Goal: Task Accomplishment & Management: Complete application form

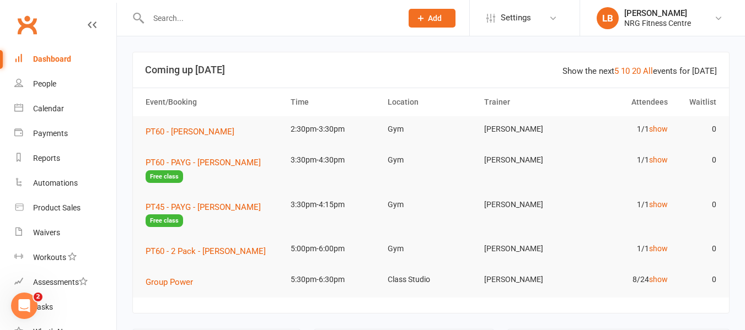
click at [40, 58] on div "Dashboard" at bounding box center [52, 59] width 38 height 9
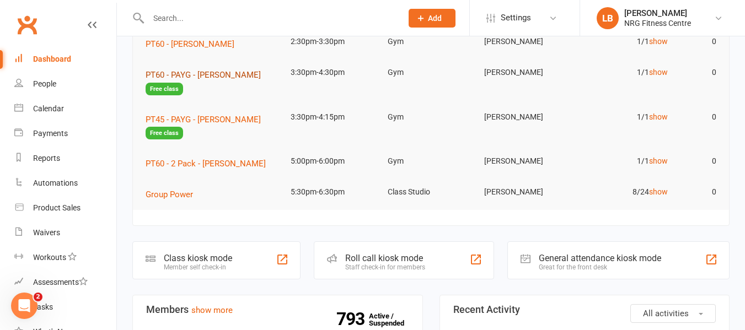
scroll to position [110, 0]
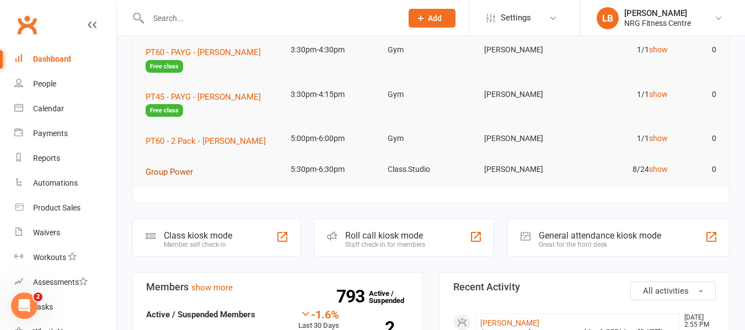
click at [172, 174] on span "Group Power" at bounding box center [168, 172] width 47 height 10
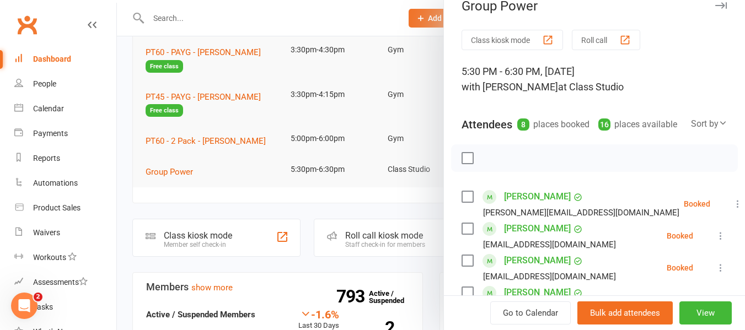
scroll to position [0, 0]
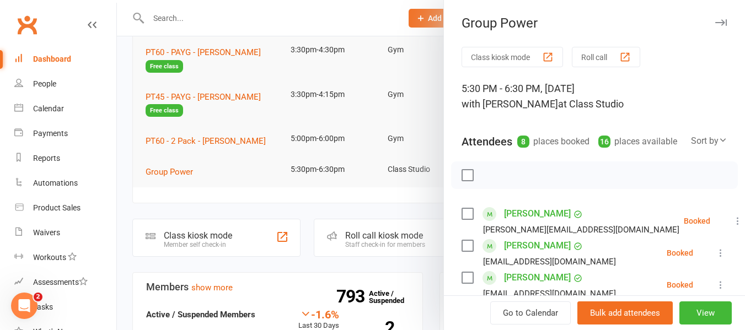
click at [39, 60] on div "Dashboard" at bounding box center [52, 59] width 38 height 9
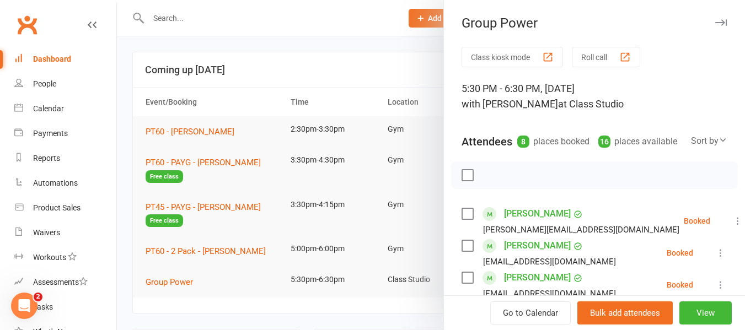
click at [715, 21] on icon "button" at bounding box center [721, 22] width 12 height 7
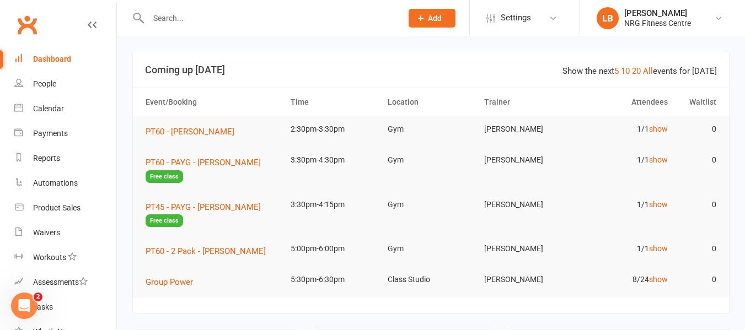
click at [182, 22] on input "text" at bounding box center [269, 17] width 249 height 15
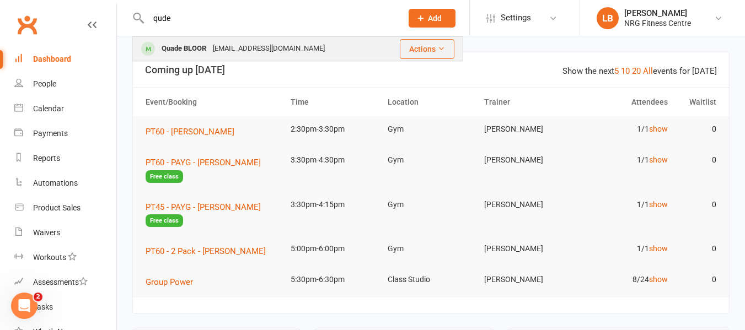
type input "qude"
click at [233, 46] on div "[EMAIL_ADDRESS][DOMAIN_NAME]" at bounding box center [268, 49] width 118 height 16
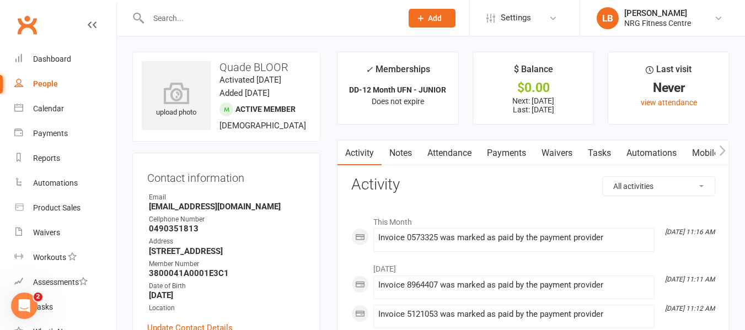
click at [406, 154] on link "Notes" at bounding box center [400, 153] width 38 height 25
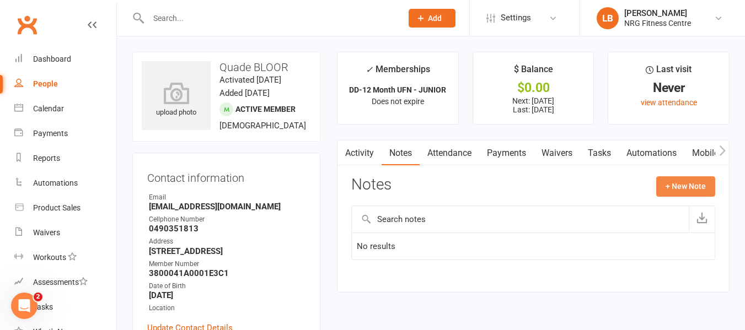
click at [686, 188] on button "+ New Note" at bounding box center [685, 186] width 59 height 20
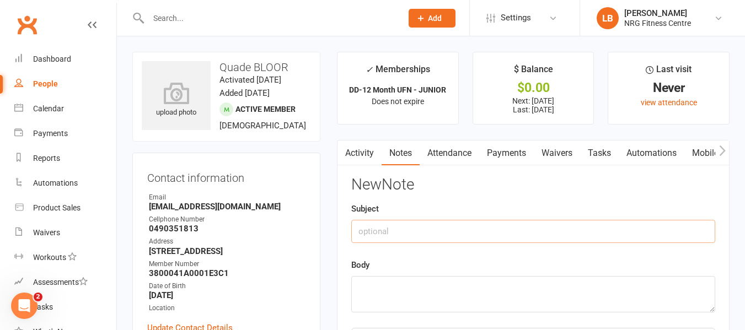
click at [382, 231] on input "text" at bounding box center [533, 231] width 364 height 23
type input "m"
type input "MIA"
click at [398, 284] on textarea at bounding box center [533, 294] width 364 height 36
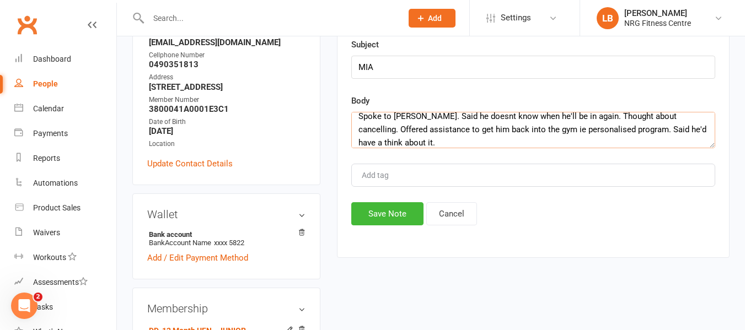
scroll to position [165, 0]
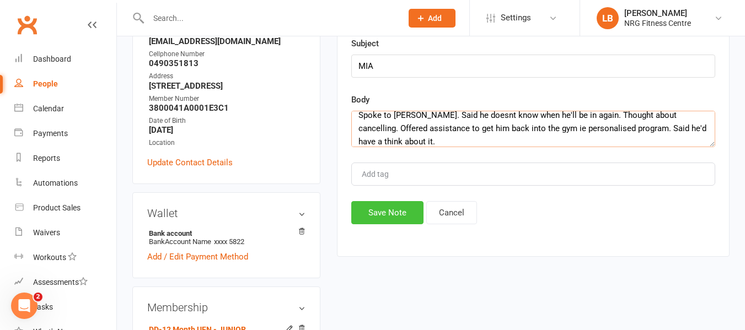
type textarea "Spoke to [PERSON_NAME]. Said he doesnt know when he'll be in again. Thought abo…"
click at [398, 212] on button "Save Note" at bounding box center [387, 212] width 72 height 23
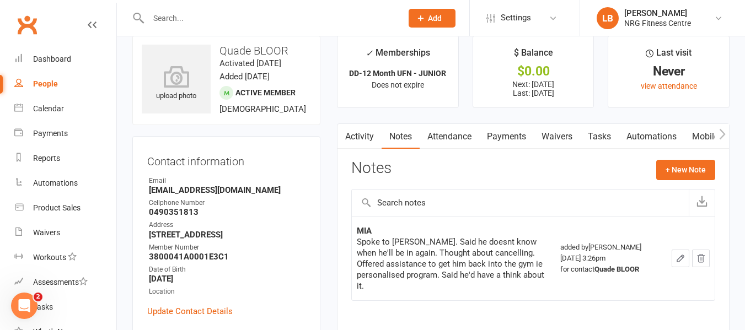
scroll to position [0, 0]
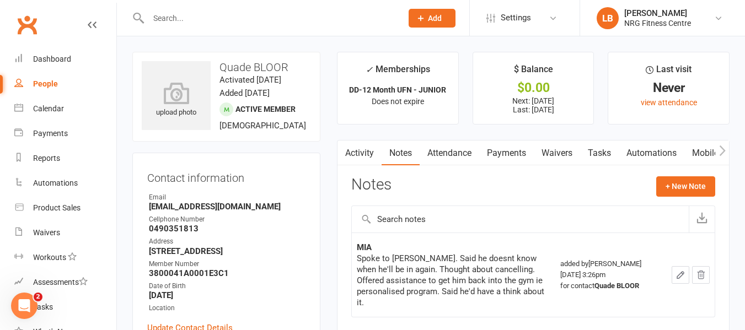
click at [177, 23] on input "text" at bounding box center [269, 17] width 249 height 15
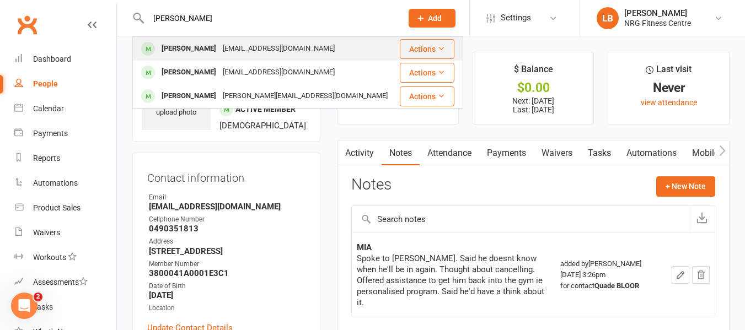
type input "[PERSON_NAME]"
click at [226, 47] on div "[EMAIL_ADDRESS][DOMAIN_NAME]" at bounding box center [278, 49] width 118 height 16
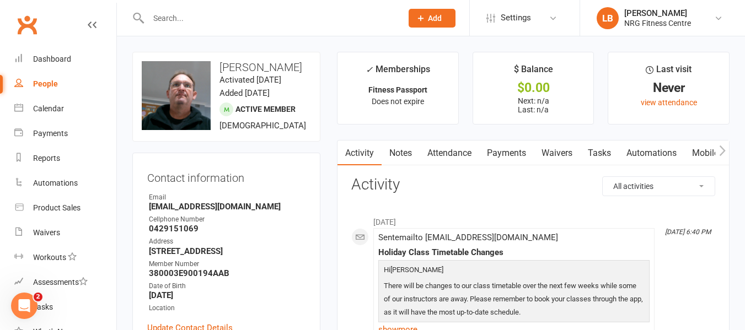
click at [720, 152] on icon "button" at bounding box center [722, 151] width 7 height 12
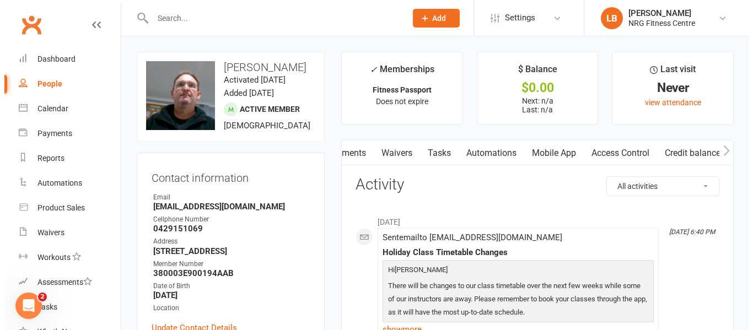
scroll to position [0, 164]
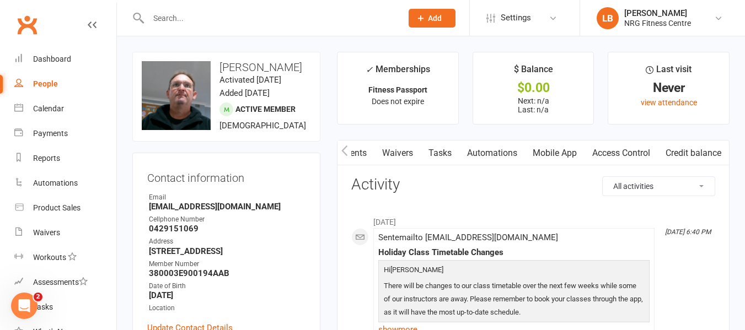
click at [555, 152] on link "Mobile App" at bounding box center [555, 153] width 60 height 25
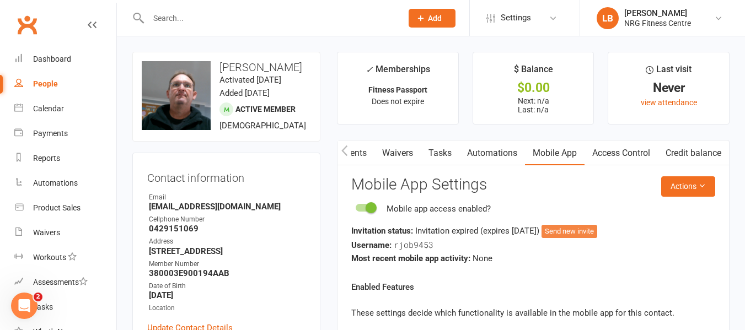
click at [594, 231] on button "Send new invite" at bounding box center [569, 231] width 56 height 13
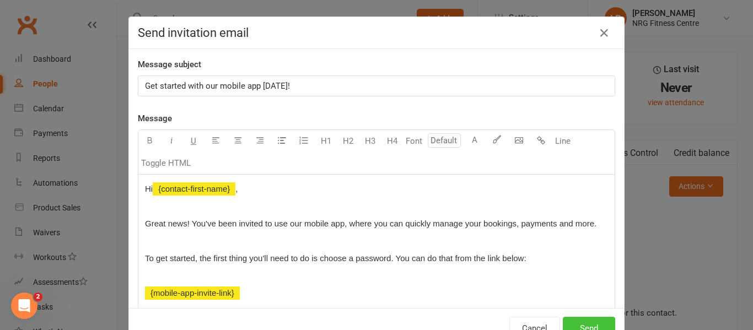
click at [589, 322] on button "Send" at bounding box center [589, 328] width 52 height 23
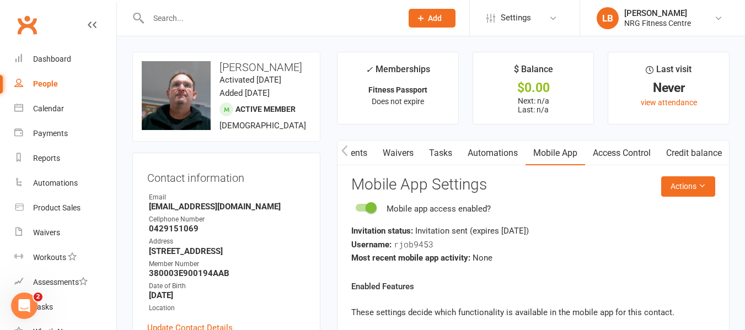
click at [718, 30] on li "LB [PERSON_NAME] NRG Fitness Centre My profile Help Terms & conditions Privacy …" at bounding box center [661, 18] width 165 height 36
click at [70, 62] on div "Dashboard" at bounding box center [52, 59] width 38 height 9
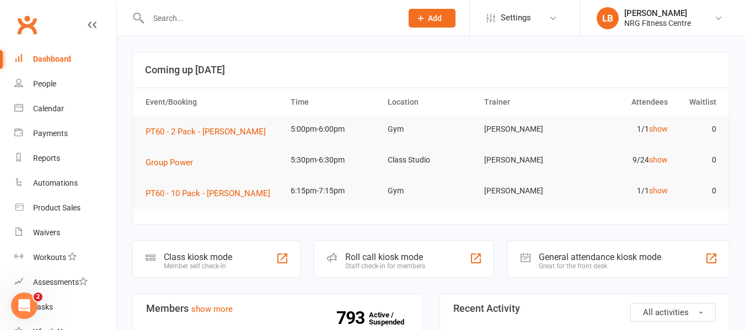
click at [423, 13] on icon at bounding box center [421, 18] width 10 height 10
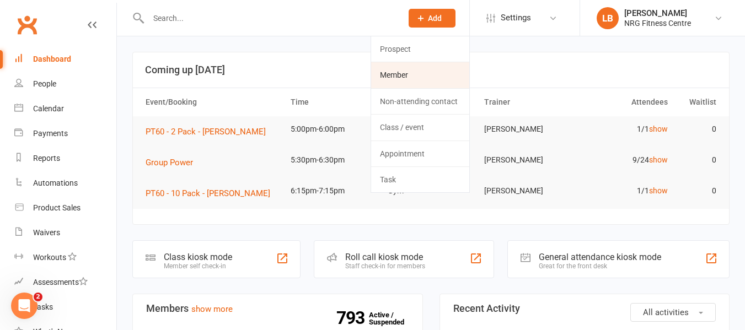
click at [422, 73] on link "Member" at bounding box center [420, 74] width 98 height 25
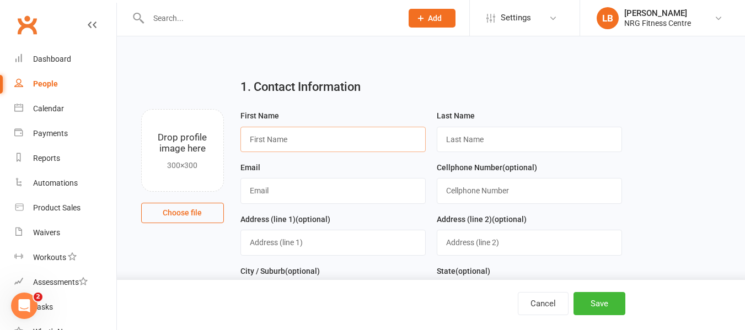
click at [269, 144] on input "text" at bounding box center [332, 139] width 185 height 25
type input "[PERSON_NAME]"
type input "Moles"
click at [265, 198] on input "text" at bounding box center [332, 190] width 185 height 25
type input "[EMAIL_ADDRESS][DOMAIN_NAME]"
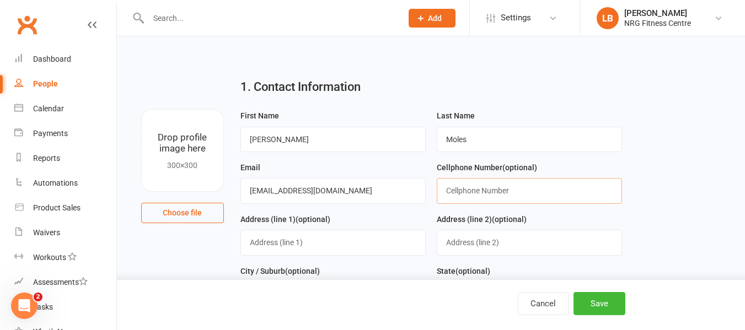
click at [466, 193] on input "text" at bounding box center [528, 190] width 185 height 25
type input "0422991076"
click at [272, 245] on input "text" at bounding box center [332, 242] width 185 height 25
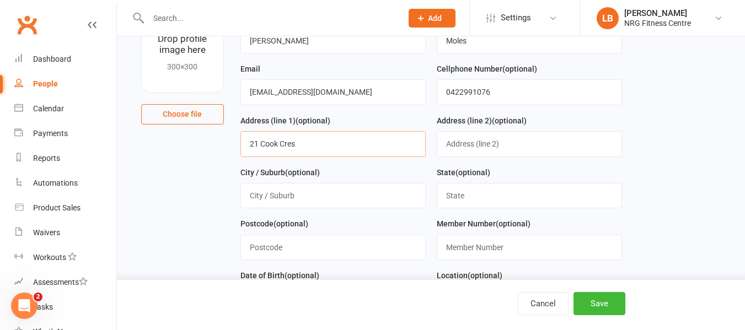
scroll to position [110, 0]
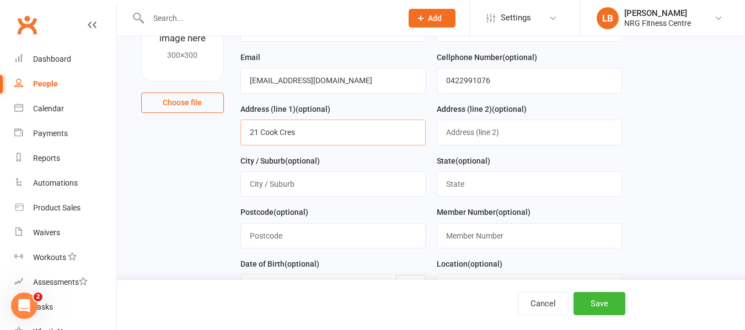
type input "21 Cook Cres"
click at [261, 182] on input "text" at bounding box center [332, 183] width 185 height 25
type input "Young"
click at [463, 187] on input "text" at bounding box center [528, 183] width 185 height 25
type input "[GEOGRAPHIC_DATA]"
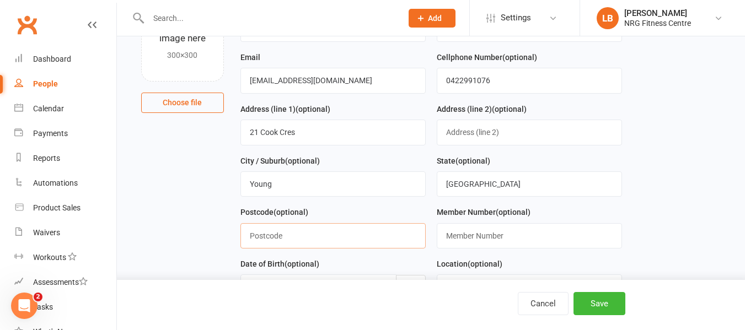
click at [308, 241] on input "text" at bounding box center [332, 235] width 185 height 25
type input "2594"
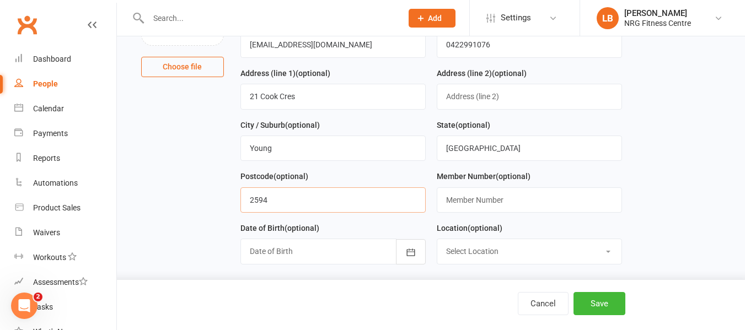
scroll to position [165, 0]
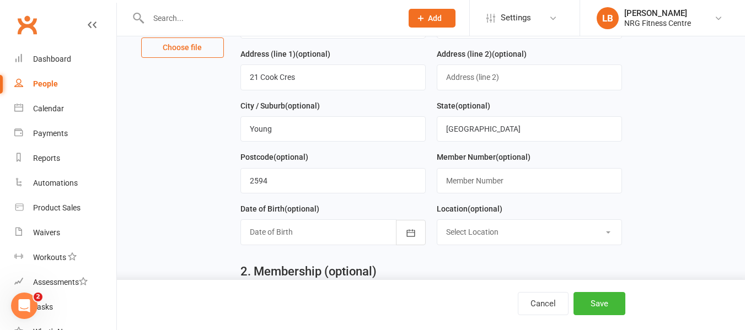
click at [287, 234] on div at bounding box center [332, 231] width 185 height 25
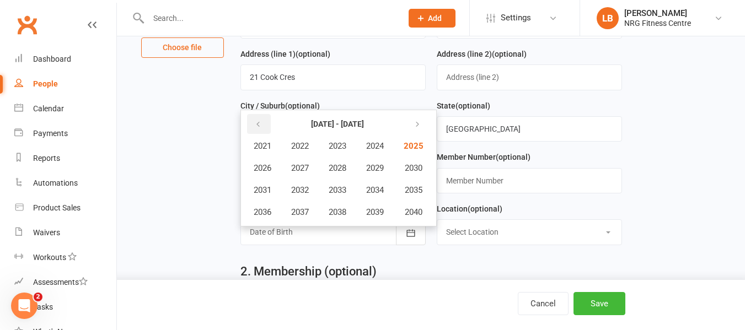
click at [258, 128] on icon "button" at bounding box center [258, 124] width 8 height 9
click at [309, 171] on span "2007" at bounding box center [300, 168] width 18 height 10
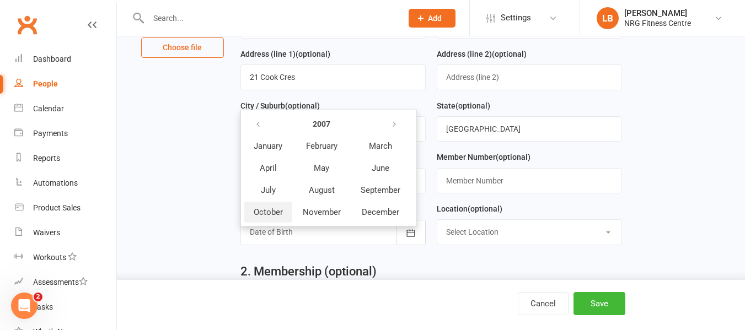
click at [272, 217] on span "October" at bounding box center [268, 212] width 29 height 10
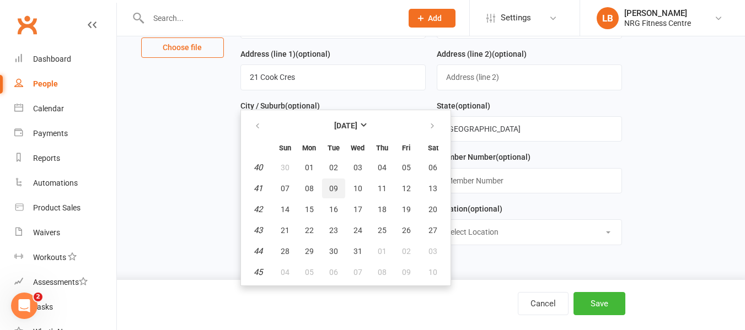
click at [331, 192] on span "09" at bounding box center [333, 188] width 9 height 9
type input "[DATE]"
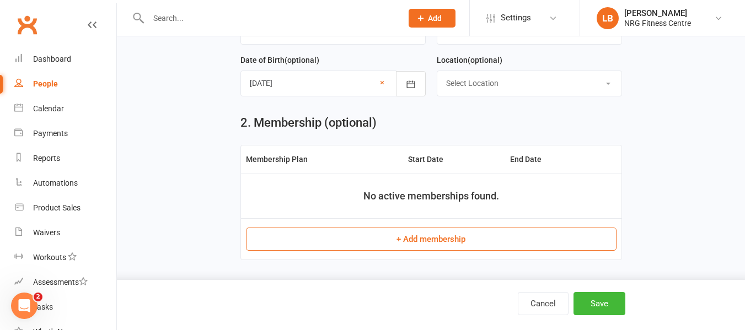
scroll to position [331, 0]
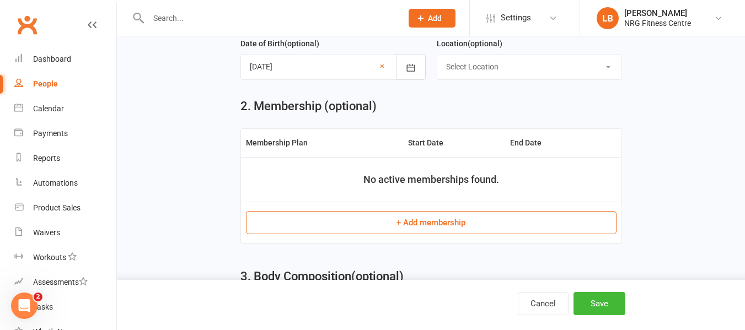
click at [488, 224] on button "+ Add membership" at bounding box center [431, 222] width 370 height 23
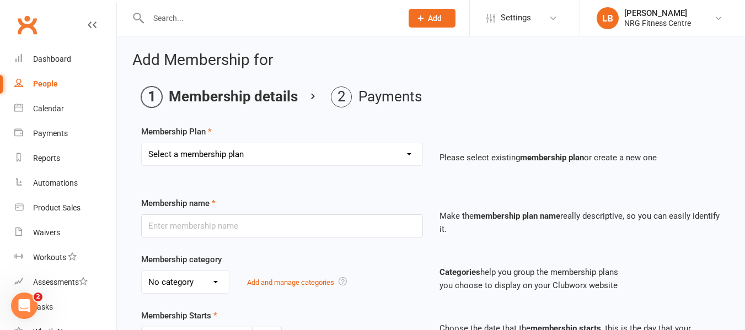
click at [412, 156] on select "Select a membership plan 1 Week Trial DD-12 Month UFN DD-12 Month UFN - JUNIOR …" at bounding box center [282, 154] width 281 height 22
select select "2"
click at [142, 143] on select "Select a membership plan 1 Week Trial DD-12 Month UFN DD-12 Month UFN - JUNIOR …" at bounding box center [282, 154] width 281 height 22
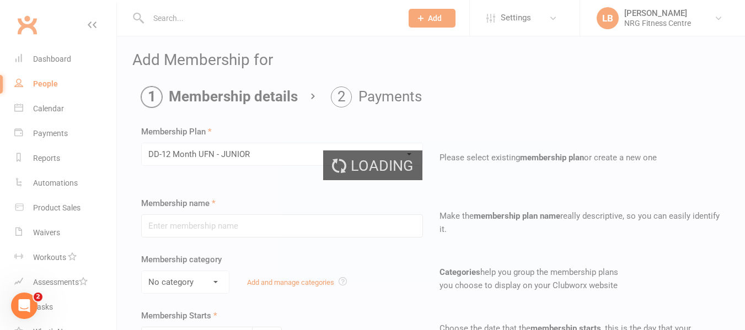
type input "DD-12 Month UFN - JUNIOR"
select select "0"
type input "0"
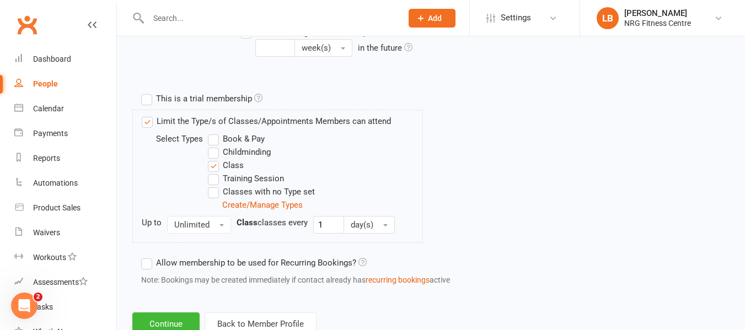
scroll to position [533, 0]
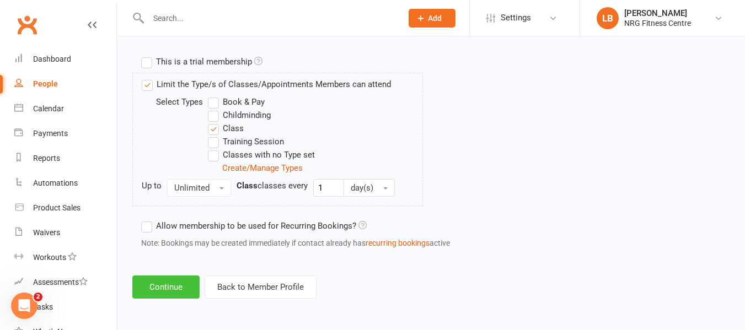
click at [179, 291] on button "Continue" at bounding box center [165, 287] width 67 height 23
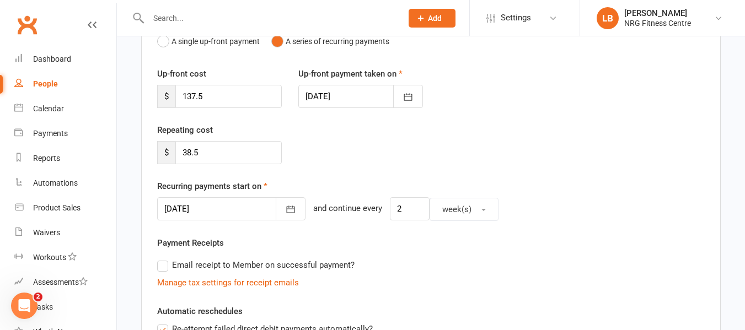
scroll to position [110, 0]
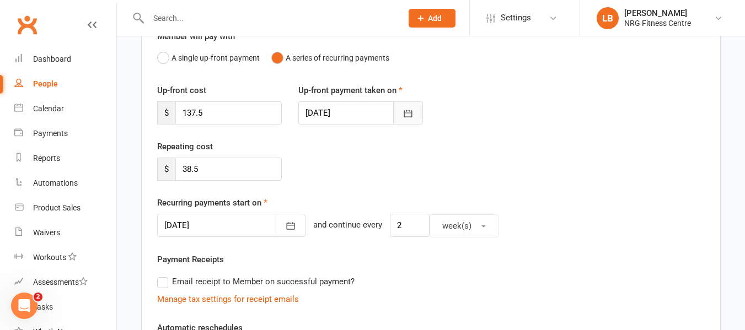
click at [412, 112] on icon "button" at bounding box center [407, 113] width 11 height 11
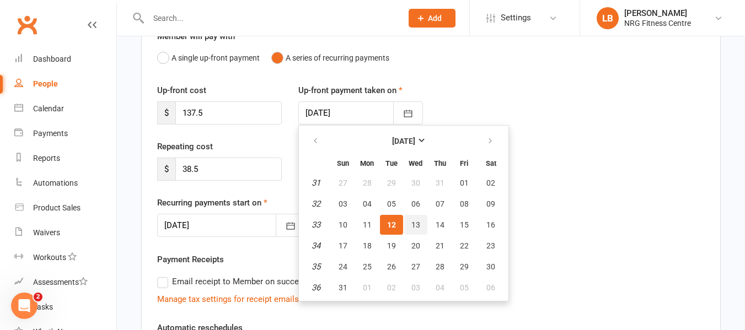
click at [412, 225] on span "13" at bounding box center [415, 224] width 9 height 9
type input "[DATE]"
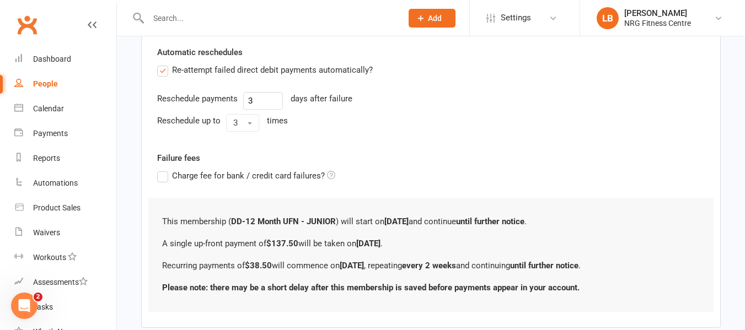
scroll to position [441, 0]
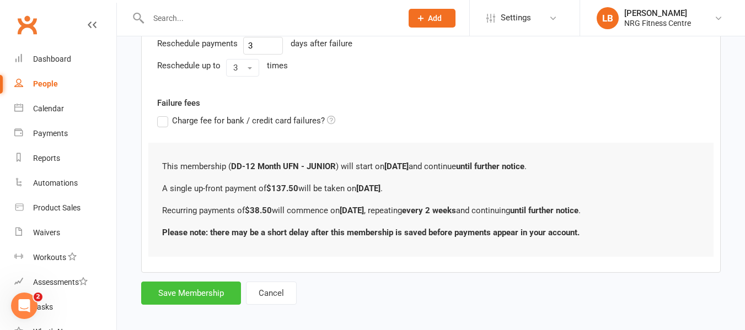
click at [207, 291] on button "Save Membership" at bounding box center [191, 293] width 100 height 23
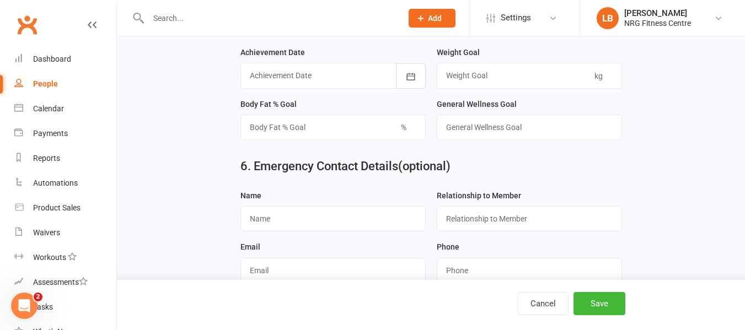
scroll to position [919, 0]
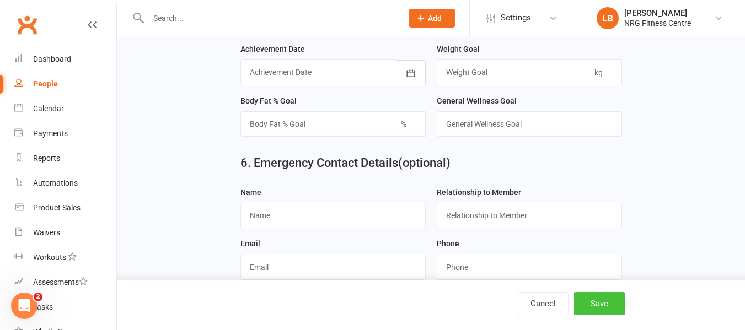
click at [604, 302] on button "Save" at bounding box center [599, 303] width 52 height 23
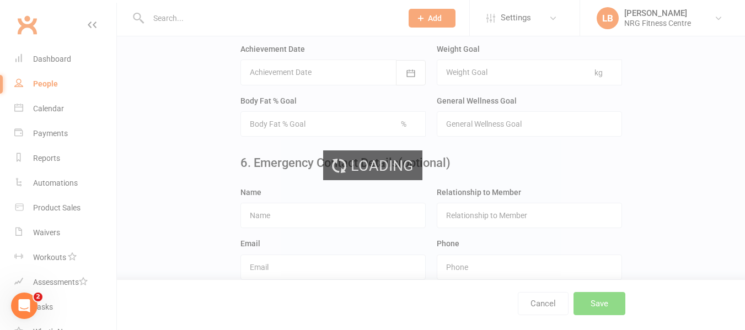
scroll to position [0, 0]
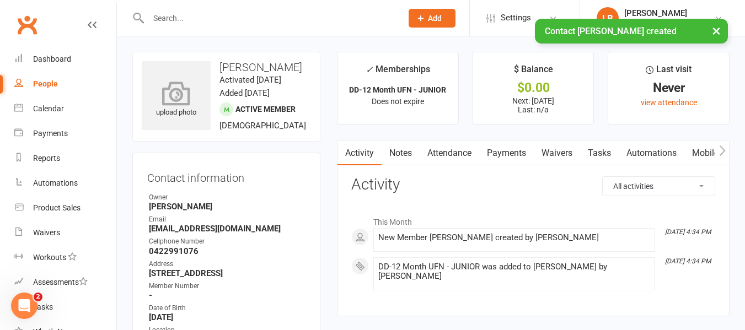
click at [182, 100] on icon at bounding box center [176, 93] width 76 height 24
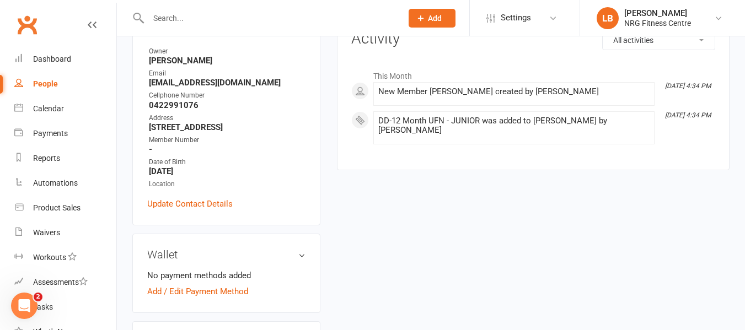
scroll to position [165, 0]
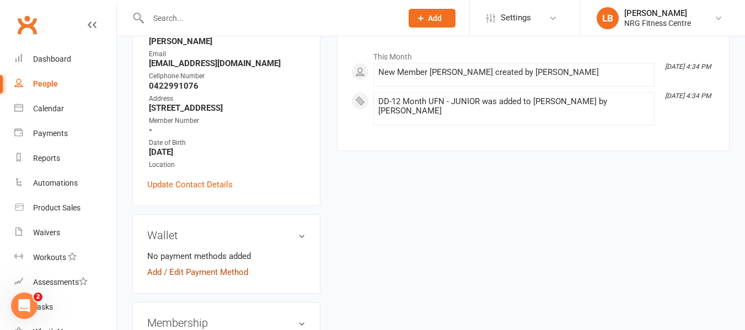
click at [193, 279] on link "Add / Edit Payment Method" at bounding box center [197, 272] width 101 height 13
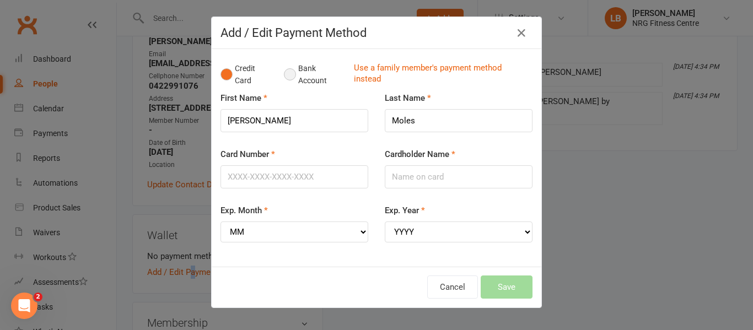
click at [287, 72] on button "Bank Account" at bounding box center [314, 75] width 61 height 34
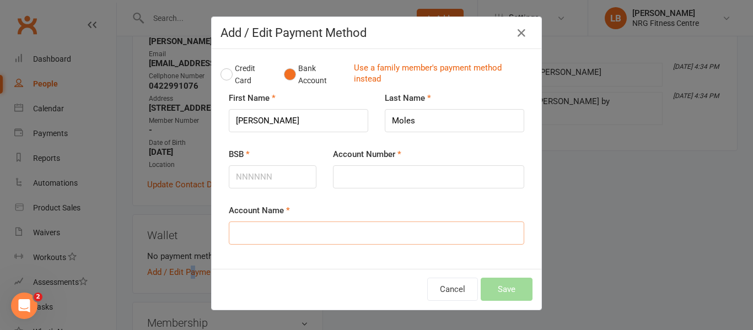
click at [249, 232] on input "Account Name" at bounding box center [376, 233] width 295 height 23
type input "G A Moles"
click at [238, 179] on input "BSB" at bounding box center [273, 176] width 88 height 23
type input "802367"
click at [369, 173] on input "Account Number" at bounding box center [428, 176] width 191 height 23
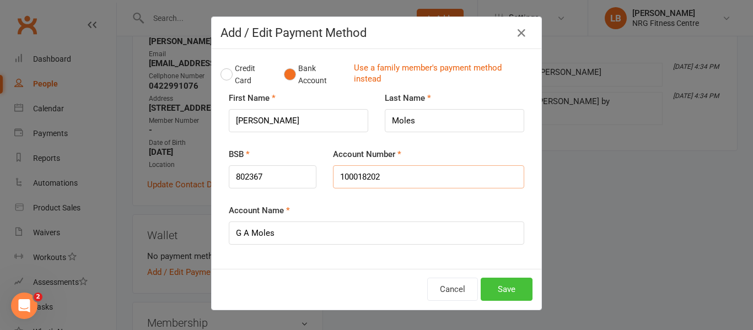
type input "100018202"
click at [499, 290] on button "Save" at bounding box center [507, 289] width 52 height 23
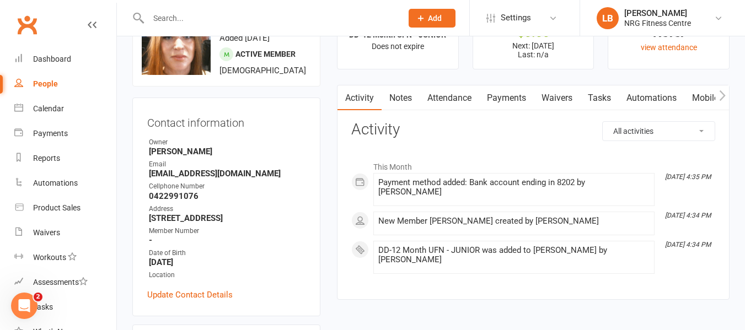
scroll to position [0, 0]
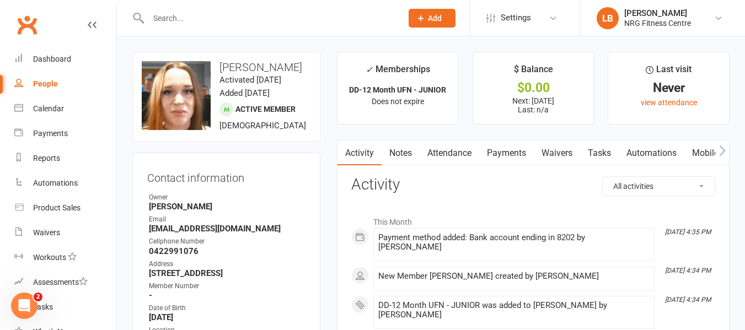
click at [719, 150] on icon "button" at bounding box center [722, 151] width 7 height 12
click at [637, 152] on link "Access Control" at bounding box center [620, 153] width 73 height 25
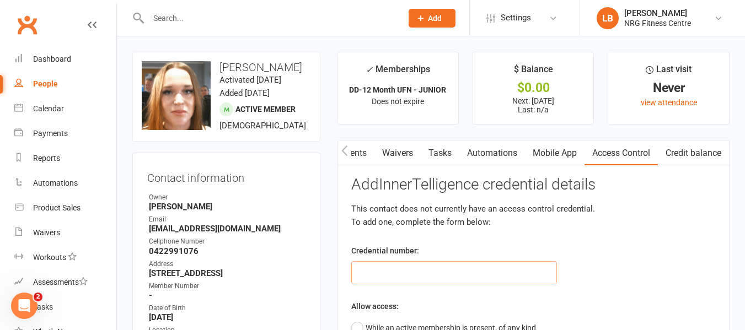
click at [368, 273] on input "text" at bounding box center [454, 272] width 206 height 23
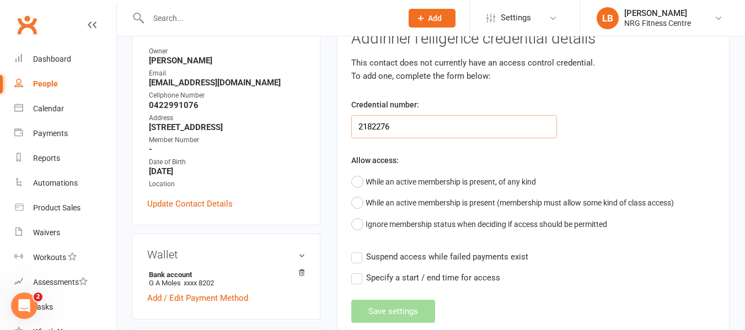
scroll to position [165, 0]
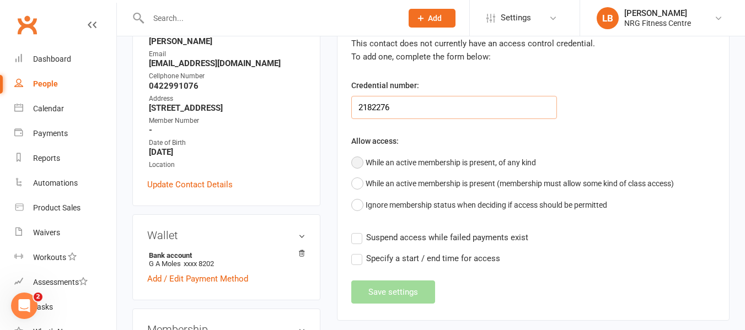
type input "2182276"
click at [358, 166] on button "While an active membership is present, of any kind" at bounding box center [443, 162] width 185 height 21
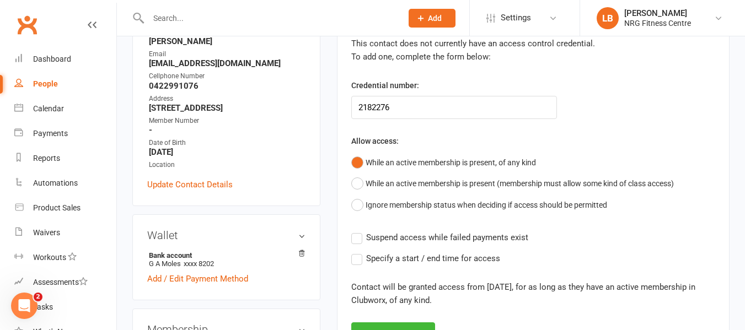
click at [359, 239] on label "Suspend access while failed payments exist" at bounding box center [439, 237] width 177 height 13
click at [359, 231] on input "Suspend access while failed payments exist" at bounding box center [439, 231] width 177 height 0
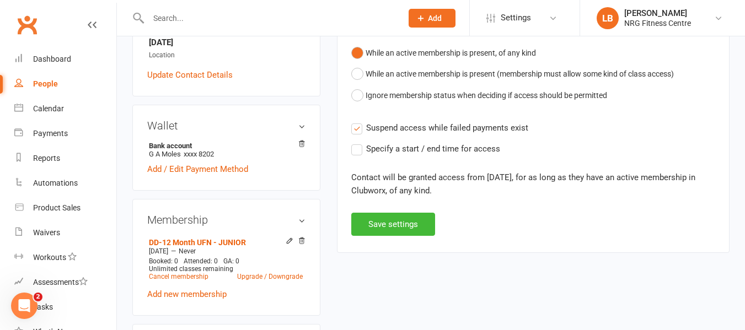
scroll to position [276, 0]
click at [387, 228] on button "Save settings" at bounding box center [393, 223] width 84 height 23
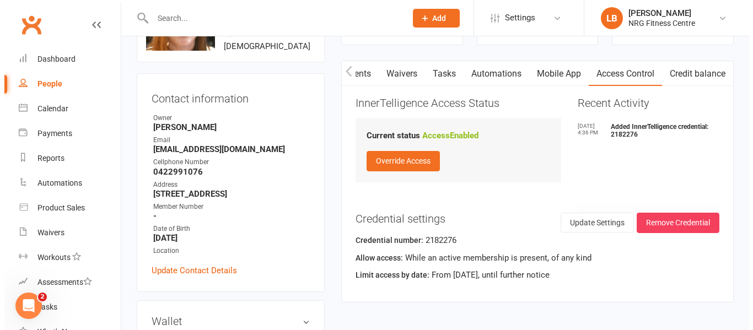
scroll to position [0, 0]
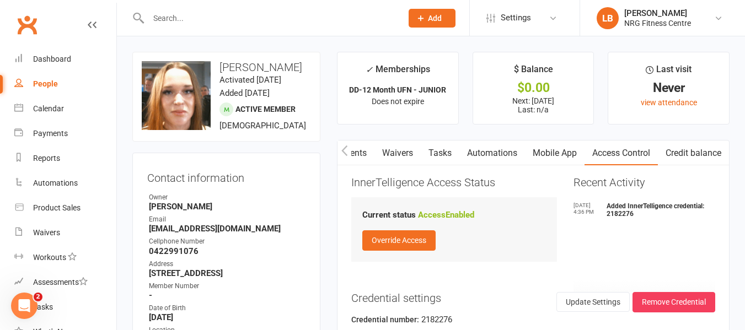
click at [554, 149] on link "Mobile App" at bounding box center [555, 153] width 60 height 25
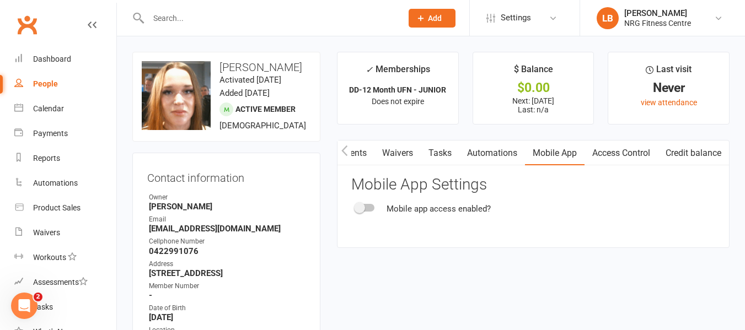
click at [372, 207] on div at bounding box center [364, 208] width 19 height 8
click at [355, 206] on input "checkbox" at bounding box center [355, 206] width 0 height 0
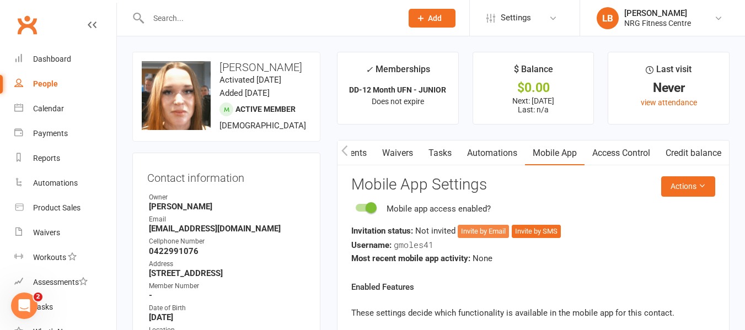
click at [461, 231] on button "Invite by Email" at bounding box center [482, 231] width 51 height 13
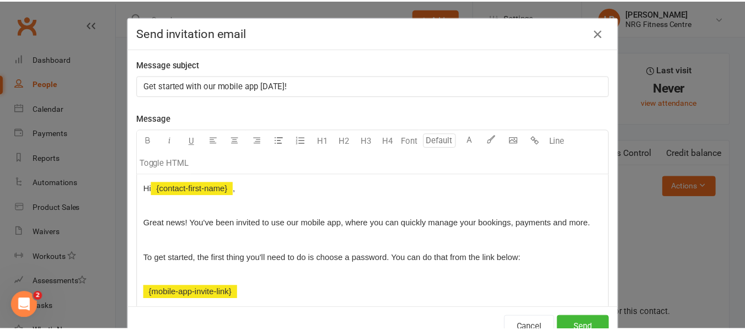
scroll to position [0, 159]
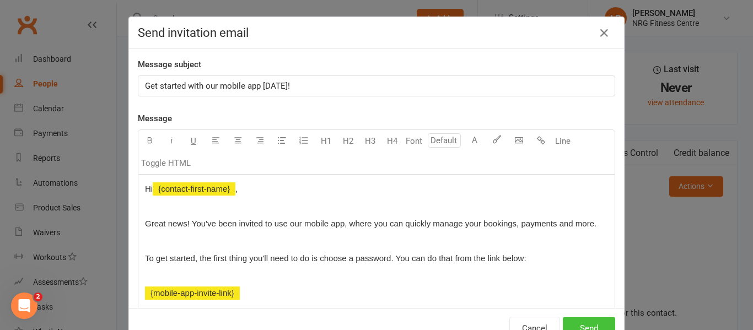
click at [582, 325] on button "Send" at bounding box center [589, 328] width 52 height 23
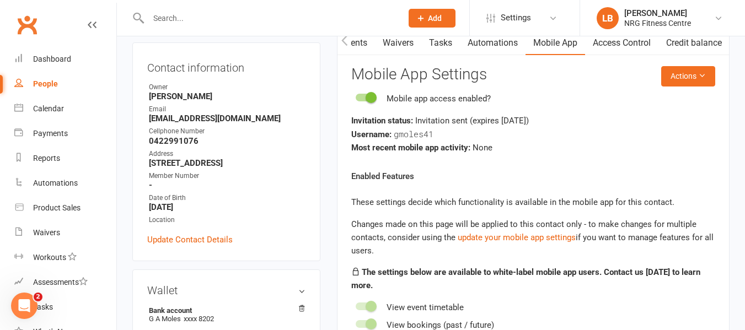
scroll to position [0, 0]
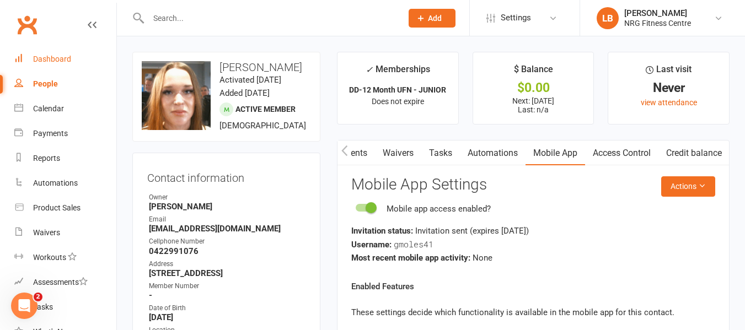
click at [33, 59] on div "Dashboard" at bounding box center [52, 59] width 38 height 9
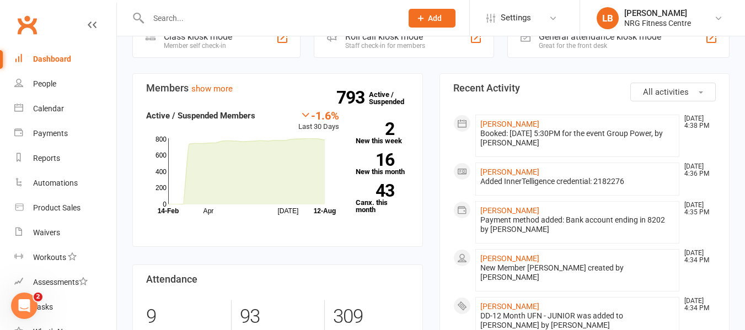
scroll to position [276, 0]
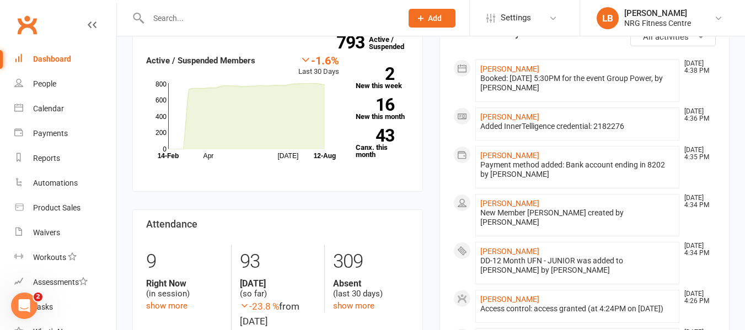
click at [152, 18] on input "text" at bounding box center [269, 17] width 249 height 15
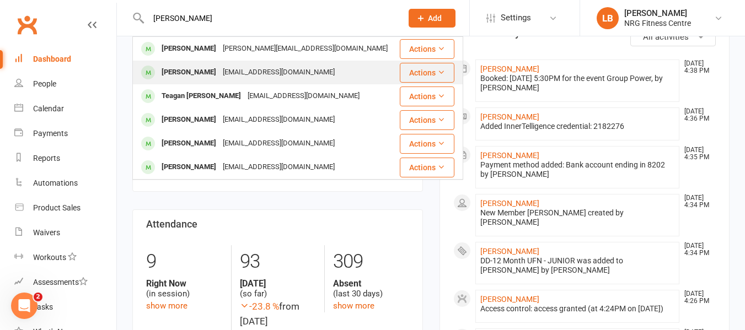
type input "[PERSON_NAME]"
click at [287, 75] on div "[EMAIL_ADDRESS][DOMAIN_NAME]" at bounding box center [278, 72] width 118 height 16
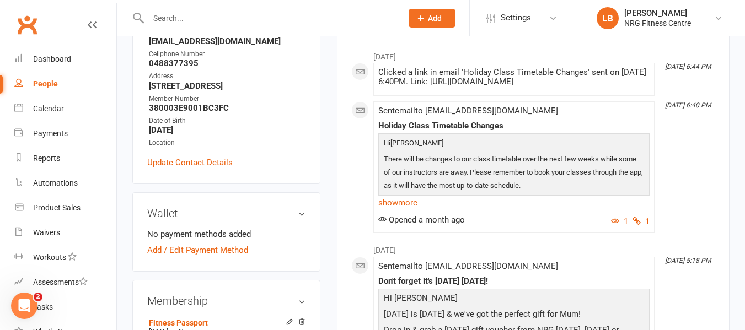
scroll to position [55, 0]
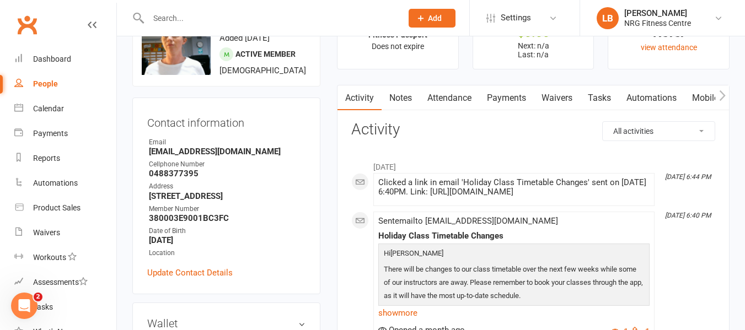
click at [724, 95] on icon "button" at bounding box center [722, 95] width 6 height 10
click at [606, 99] on link "Access Control" at bounding box center [620, 97] width 73 height 25
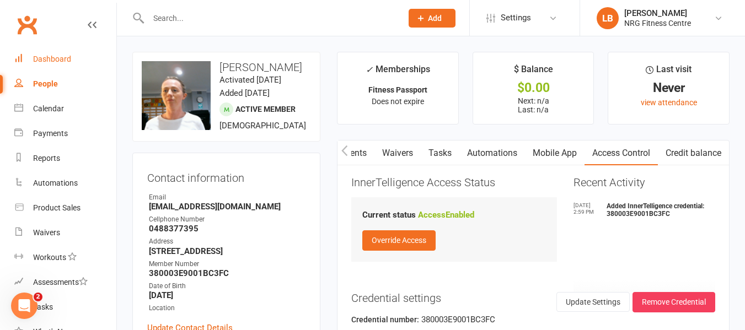
click at [34, 62] on div "Dashboard" at bounding box center [52, 59] width 38 height 9
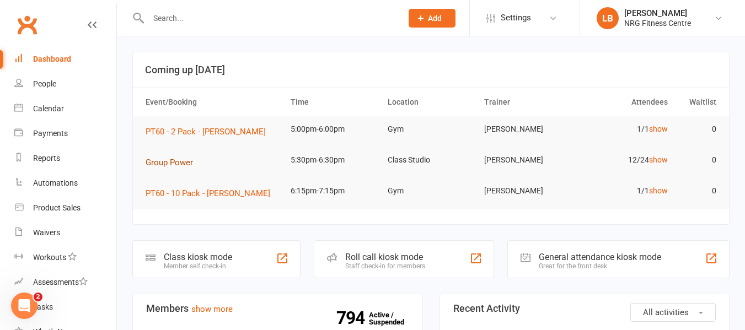
click at [188, 162] on span "Group Power" at bounding box center [168, 163] width 47 height 10
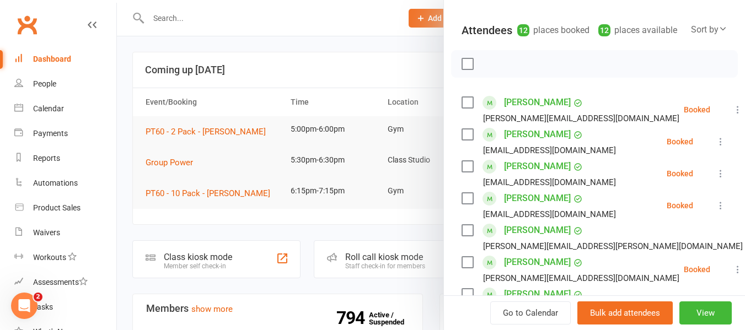
scroll to position [110, 0]
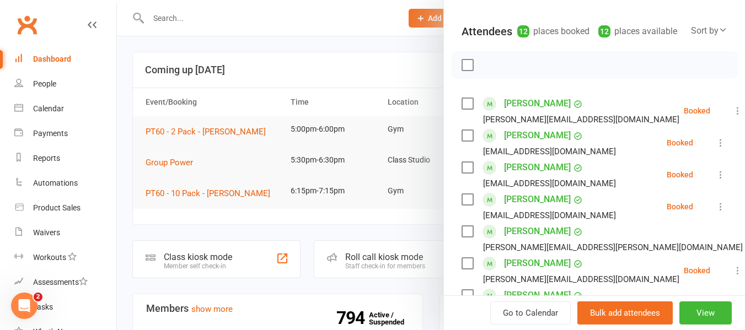
click at [462, 141] on label at bounding box center [466, 135] width 11 height 11
click at [715, 148] on icon at bounding box center [720, 142] width 11 height 11
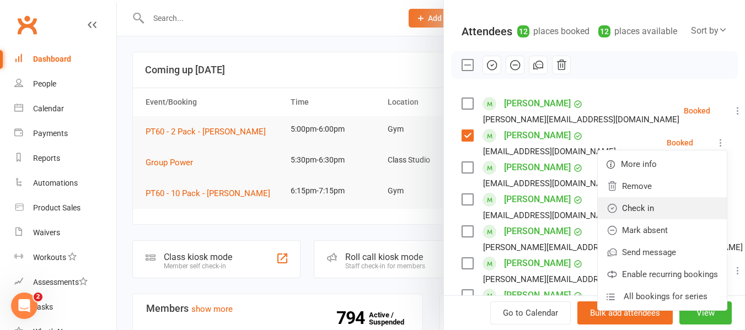
click at [619, 219] on link "Check in" at bounding box center [661, 208] width 129 height 22
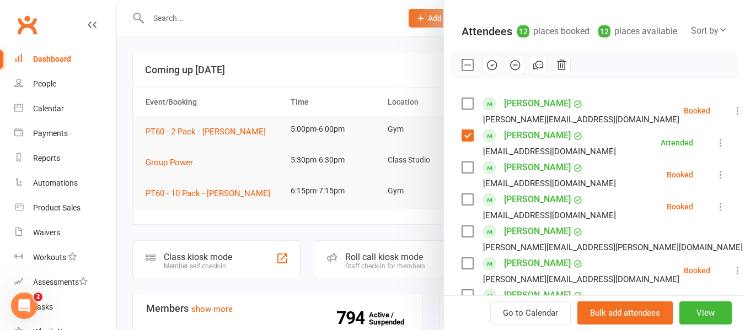
click at [466, 141] on label at bounding box center [466, 135] width 11 height 11
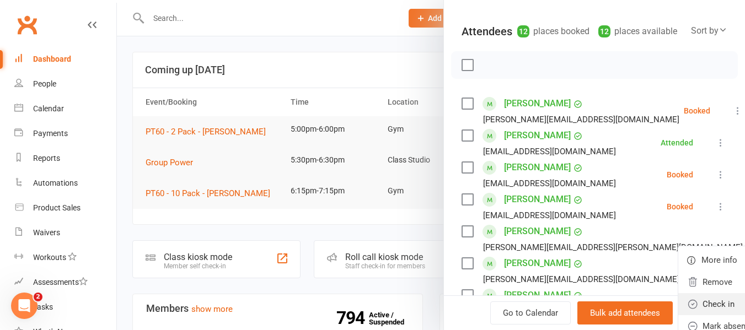
click at [678, 315] on link "Check in" at bounding box center [742, 304] width 129 height 22
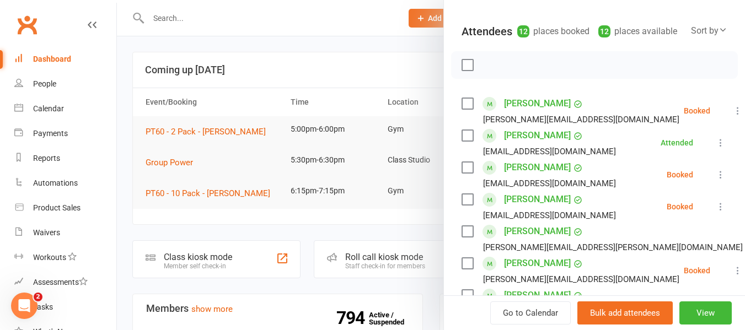
click at [732, 276] on icon at bounding box center [737, 270] width 11 height 11
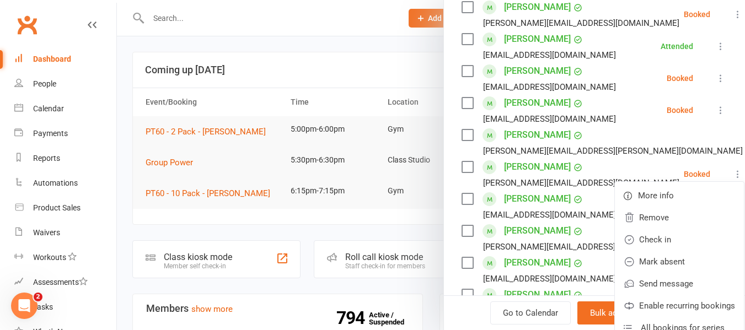
scroll to position [220, 0]
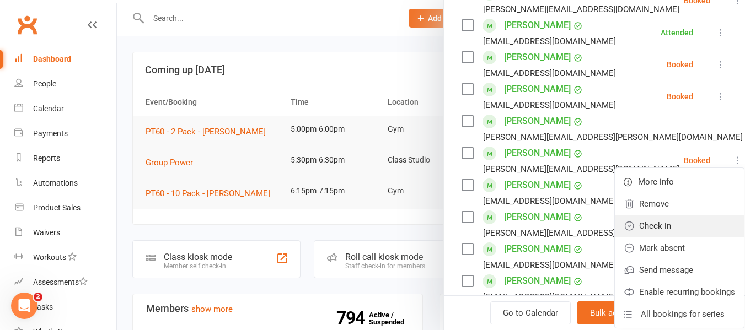
click at [633, 237] on link "Check in" at bounding box center [678, 226] width 129 height 22
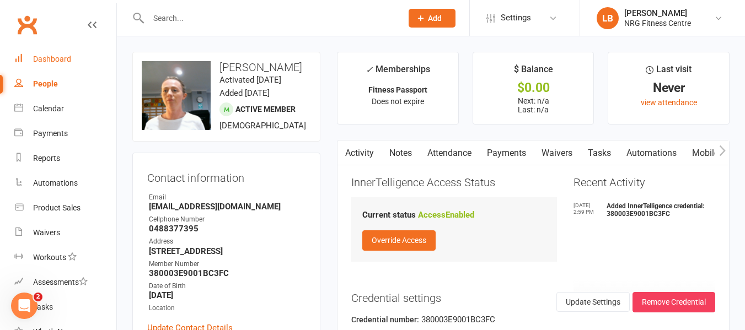
click at [53, 63] on div "Dashboard" at bounding box center [52, 59] width 38 height 9
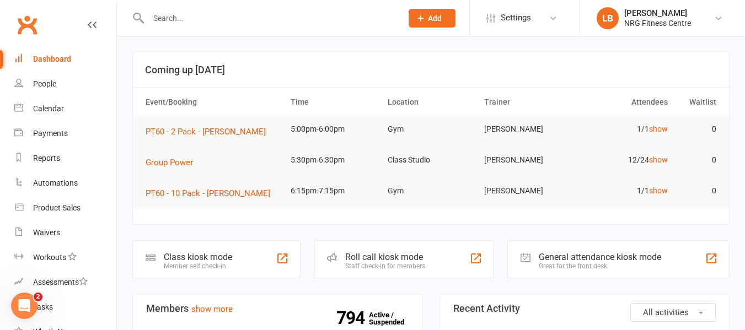
click at [179, 14] on input "text" at bounding box center [269, 17] width 249 height 15
click at [449, 17] on button "Add" at bounding box center [431, 18] width 47 height 19
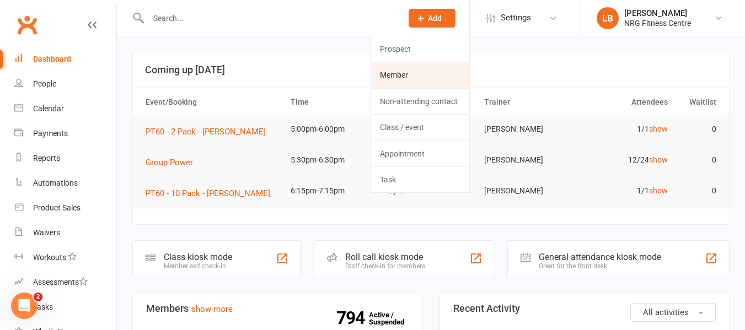
click at [428, 69] on link "Member" at bounding box center [420, 74] width 98 height 25
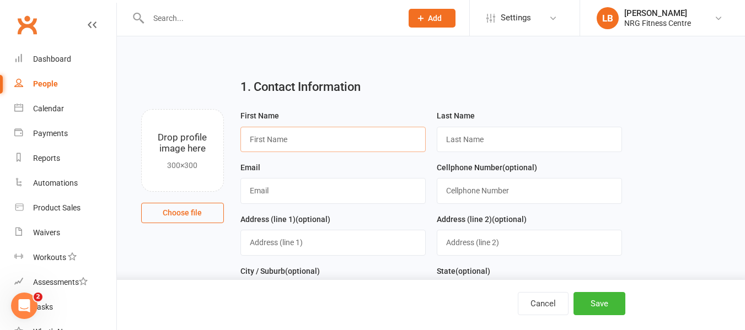
click at [294, 139] on input "text" at bounding box center [332, 139] width 185 height 25
type input "[PERSON_NAME]"
click at [299, 192] on input "text" at bounding box center [332, 190] width 185 height 25
type input "[EMAIL_ADDRESS][DOMAIN_NAME]"
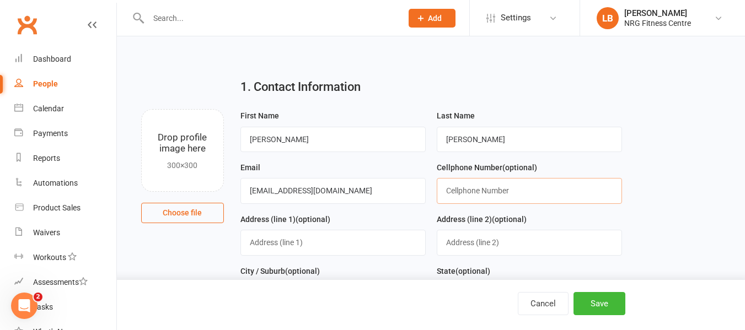
click at [481, 191] on input "text" at bounding box center [528, 190] width 185 height 25
type input "0488377395"
click at [274, 242] on input "text" at bounding box center [332, 242] width 185 height 25
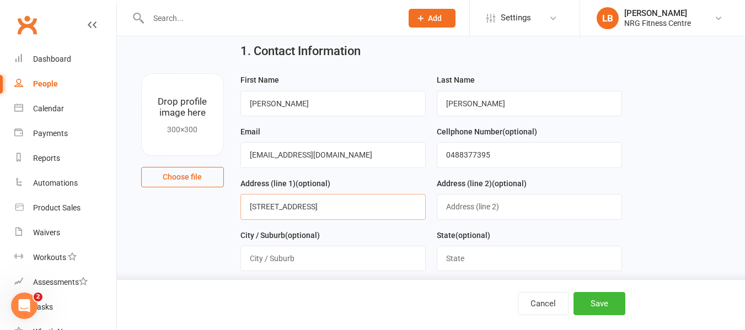
scroll to position [55, 0]
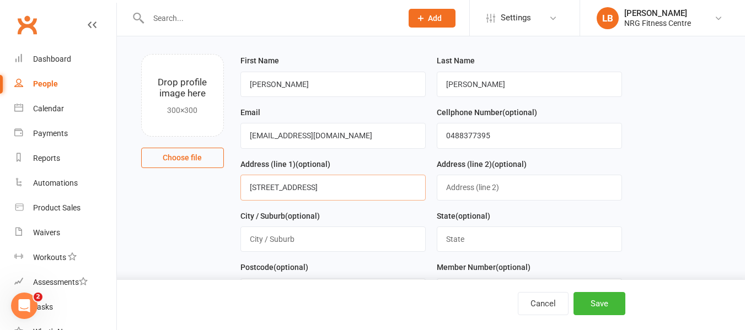
type input "[STREET_ADDRESS]"
click at [314, 236] on input "text" at bounding box center [332, 238] width 185 height 25
type input "Young"
click at [516, 236] on input "text" at bounding box center [528, 238] width 185 height 25
type input "[GEOGRAPHIC_DATA]"
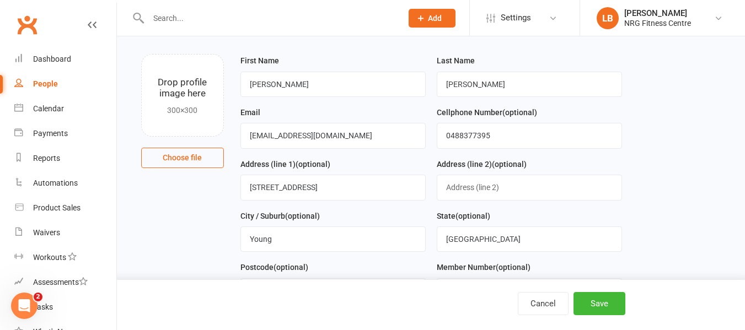
click at [272, 271] on label "Postcode (optional)" at bounding box center [274, 267] width 68 height 12
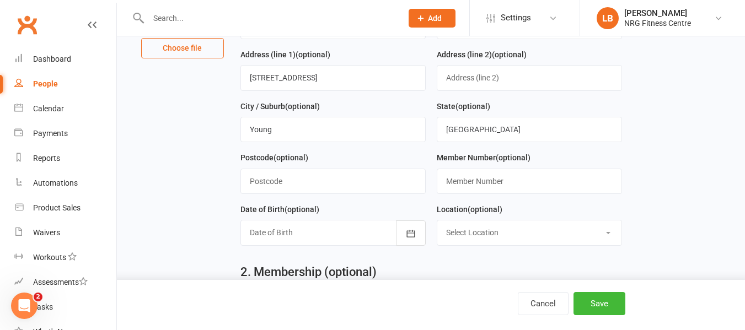
scroll to position [165, 0]
click at [309, 187] on input "text" at bounding box center [332, 180] width 185 height 25
type input "2594"
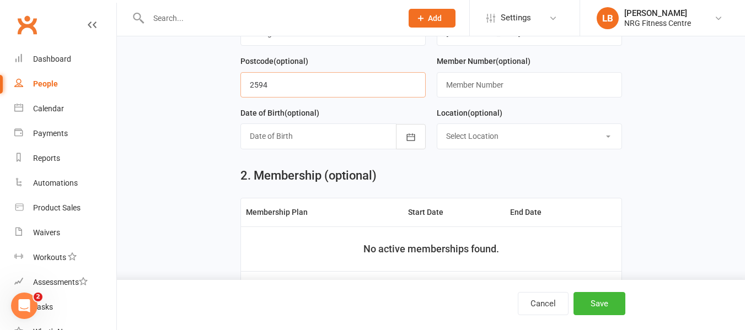
scroll to position [276, 0]
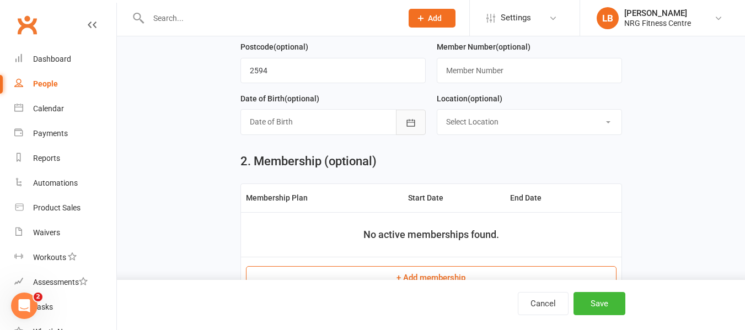
click at [414, 126] on icon "button" at bounding box center [410, 122] width 8 height 7
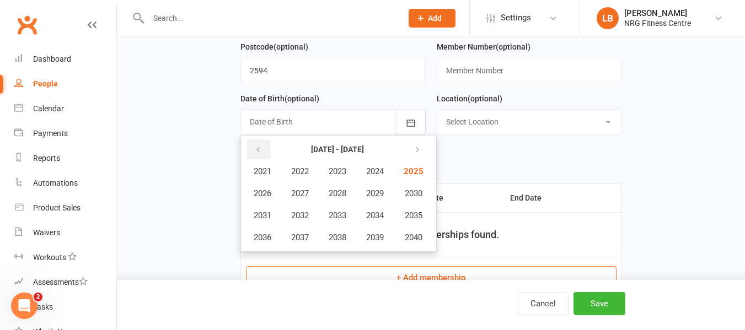
click at [254, 153] on icon "button" at bounding box center [258, 149] width 8 height 9
click at [268, 219] on span "2011" at bounding box center [263, 216] width 18 height 10
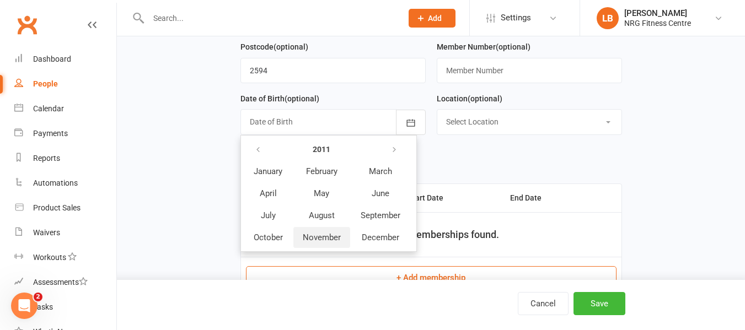
click at [317, 241] on span "November" at bounding box center [322, 238] width 38 height 10
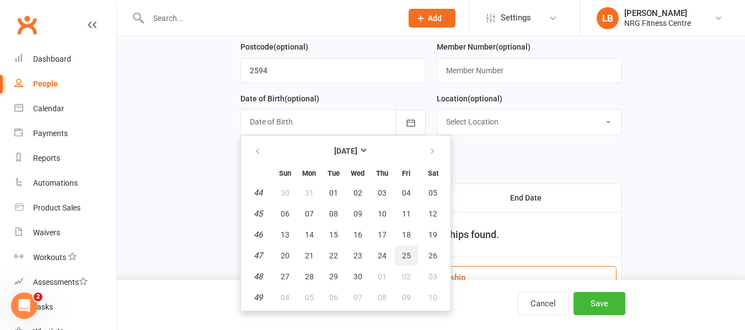
click at [403, 258] on span "25" at bounding box center [406, 255] width 9 height 9
type input "[DATE]"
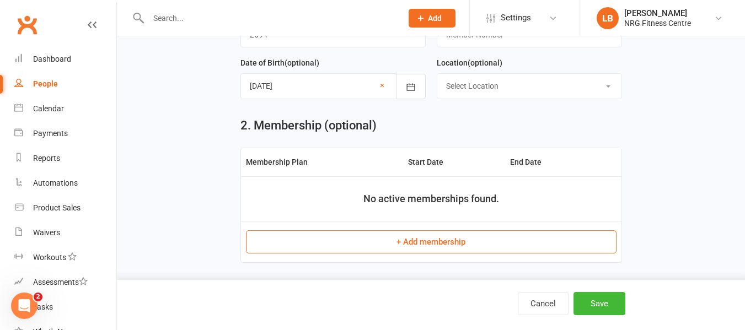
scroll to position [331, 0]
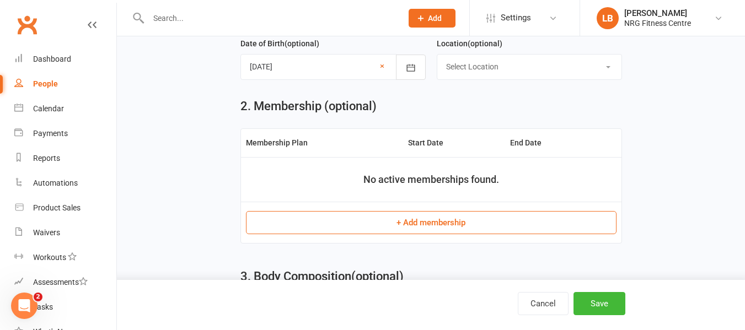
click at [495, 225] on button "+ Add membership" at bounding box center [431, 222] width 370 height 23
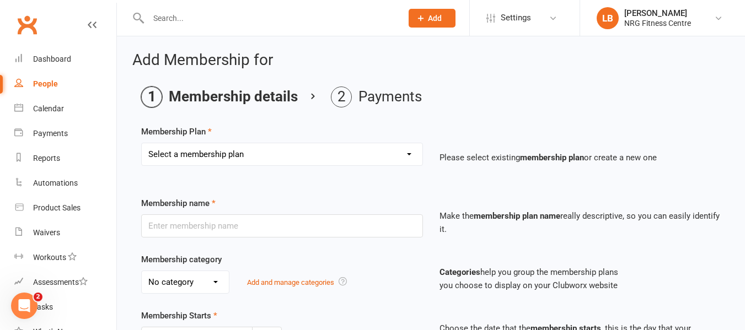
click at [410, 152] on select "Select a membership plan 1 Week Trial DD-12 Month UFN DD-12 Month UFN - JUNIOR …" at bounding box center [282, 154] width 281 height 22
select select "22"
click at [142, 143] on select "Select a membership plan 1 Week Trial DD-12 Month UFN DD-12 Month UFN - JUNIOR …" at bounding box center [282, 154] width 281 height 22
type input "Fitness Passport - JUNIOR"
select select "0"
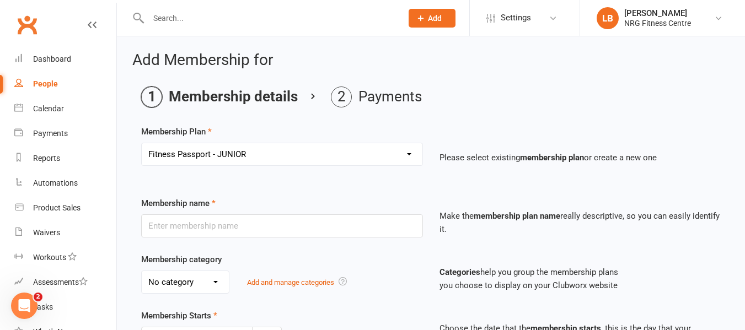
type input "0"
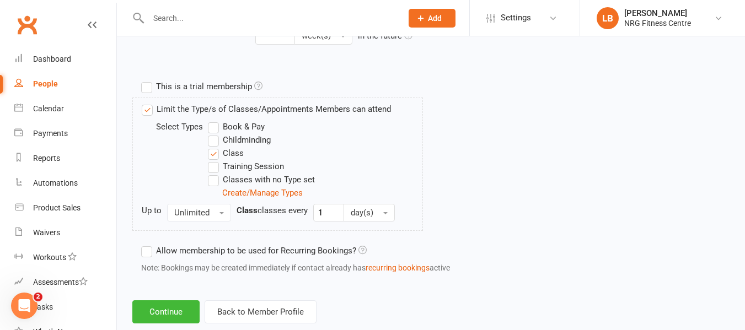
scroll to position [533, 0]
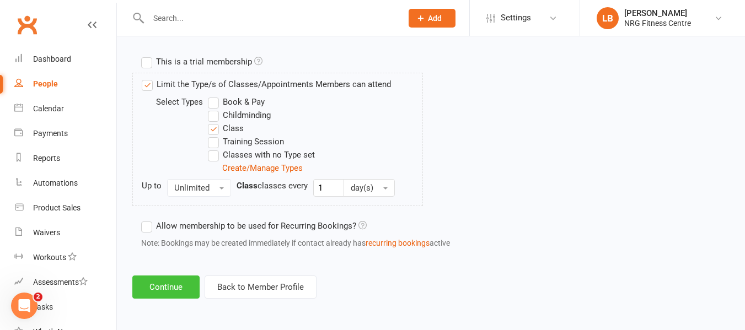
click at [176, 295] on button "Continue" at bounding box center [165, 287] width 67 height 23
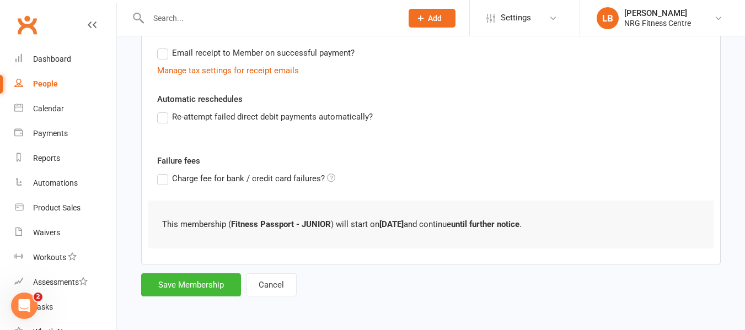
scroll to position [0, 0]
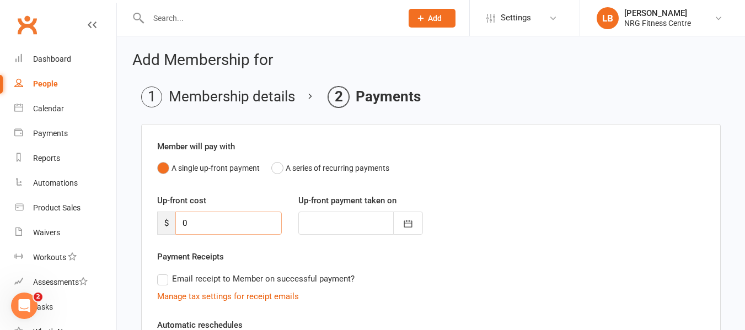
click at [183, 224] on input "0" at bounding box center [228, 223] width 106 height 23
type input "20"
type input "[DATE]"
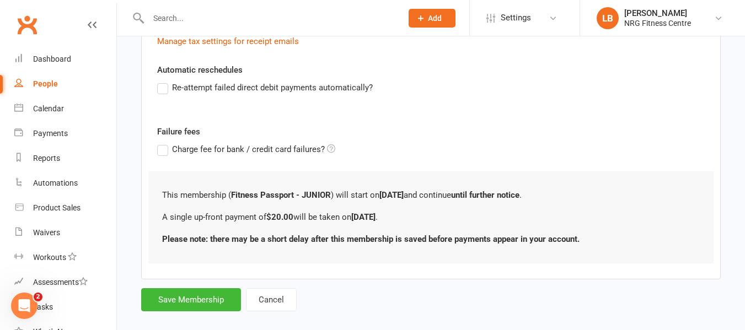
scroll to position [270, 0]
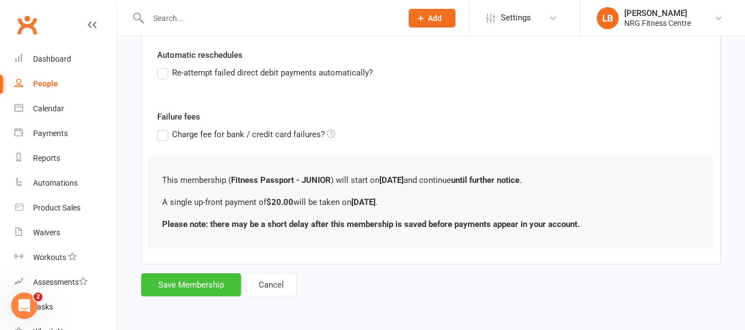
type input "20"
click at [188, 287] on button "Save Membership" at bounding box center [191, 284] width 100 height 23
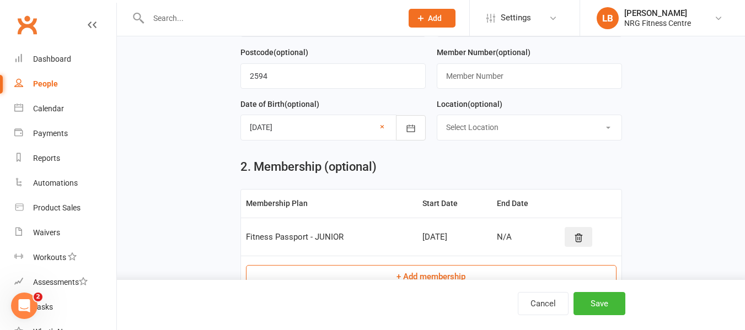
scroll to position [423, 0]
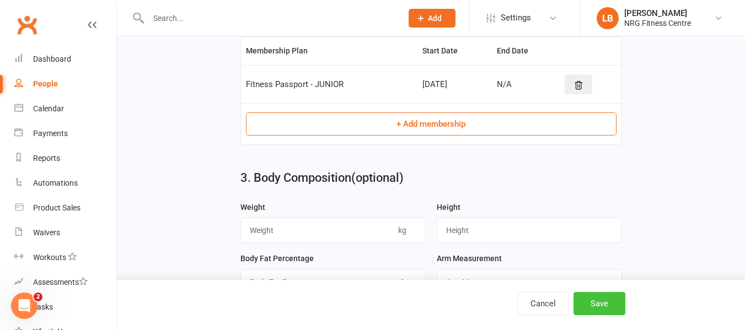
click at [608, 303] on button "Save" at bounding box center [599, 303] width 52 height 23
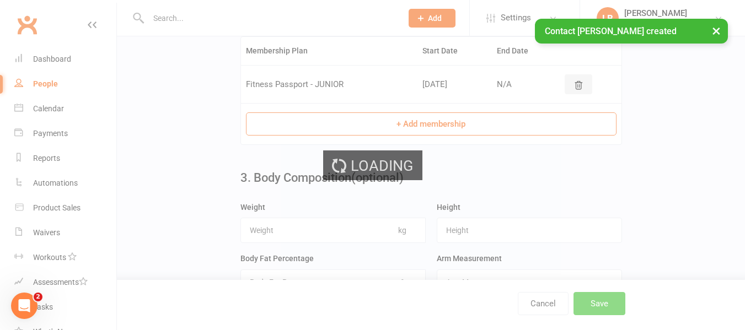
scroll to position [0, 0]
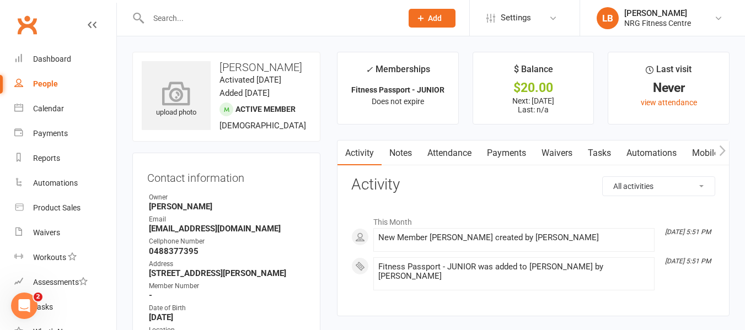
click at [180, 110] on div "upload photo" at bounding box center [176, 100] width 69 height 36
click at [165, 90] on icon at bounding box center [176, 93] width 76 height 24
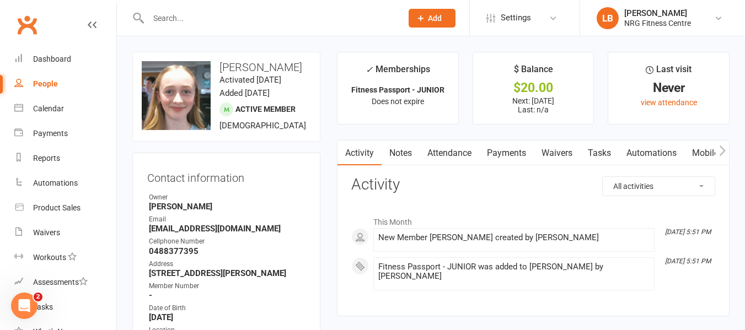
click at [195, 16] on input "text" at bounding box center [269, 17] width 249 height 15
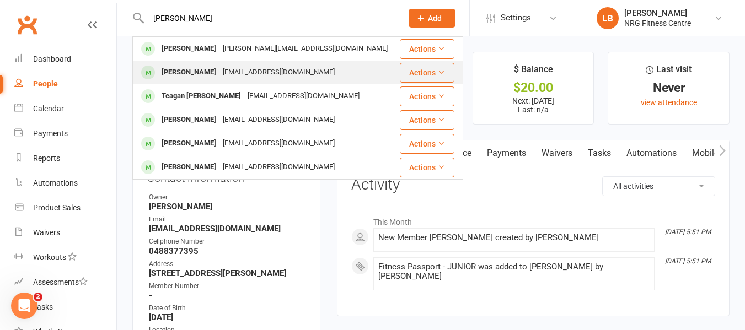
type input "[PERSON_NAME]"
click at [210, 71] on div "[PERSON_NAME]" at bounding box center [188, 72] width 61 height 16
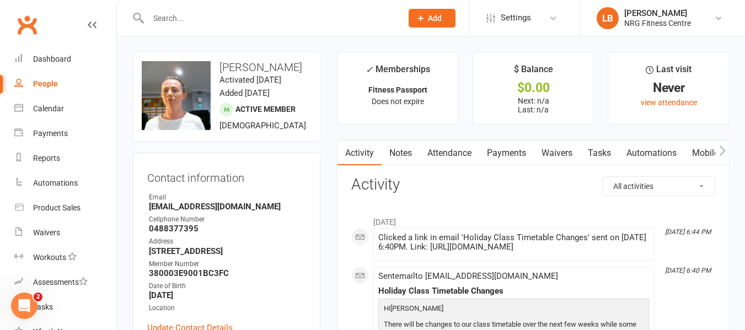
click at [721, 151] on icon "button" at bounding box center [722, 151] width 7 height 12
click at [542, 153] on link "Mobile App" at bounding box center [555, 153] width 60 height 25
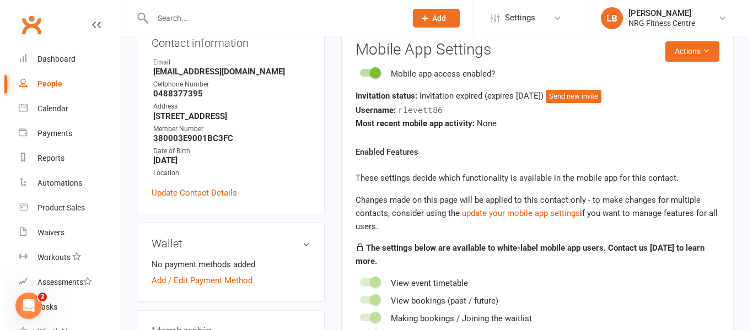
scroll to position [110, 0]
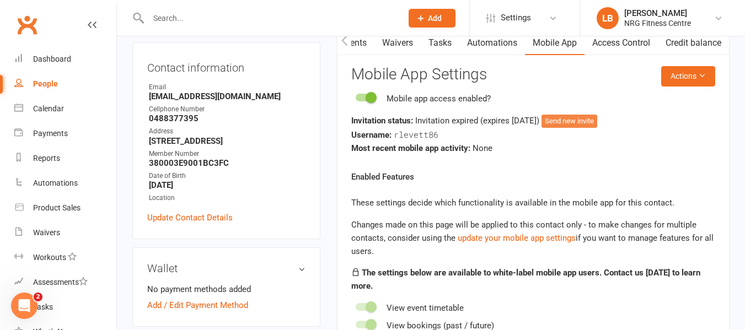
click at [597, 125] on button "Send new invite" at bounding box center [569, 121] width 56 height 13
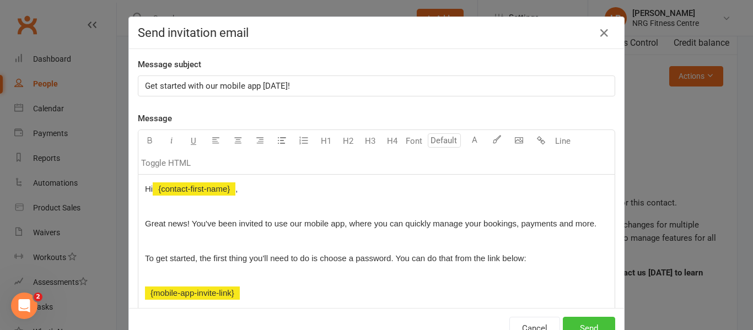
click at [575, 324] on button "Send" at bounding box center [589, 328] width 52 height 23
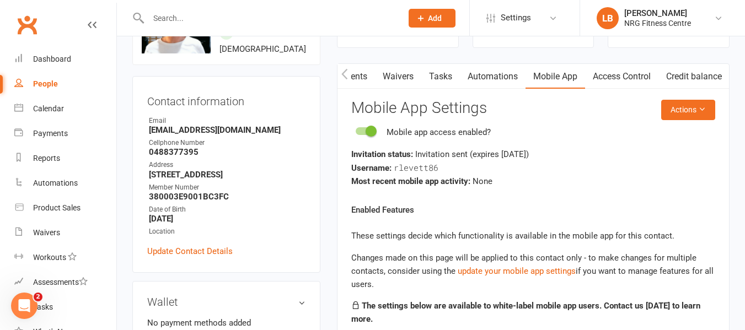
scroll to position [0, 0]
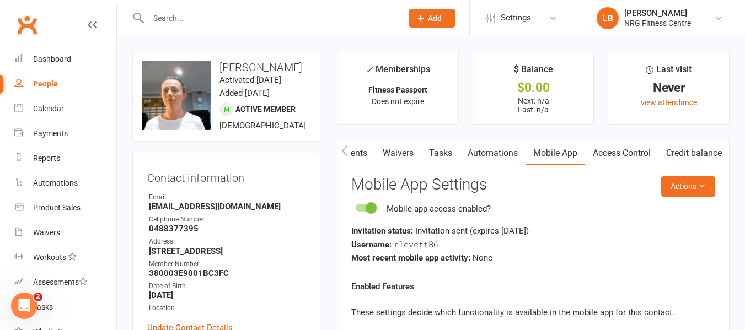
click at [160, 17] on input "text" at bounding box center [269, 17] width 249 height 15
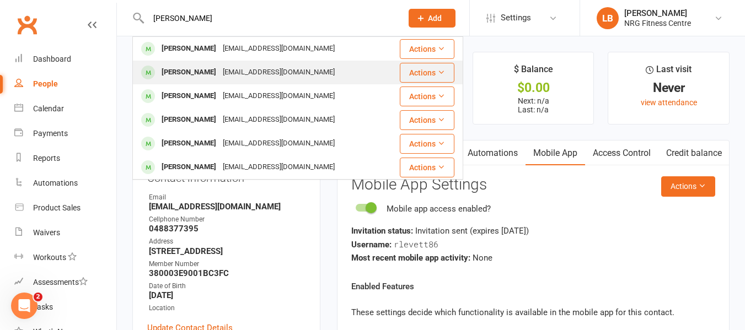
type input "[PERSON_NAME]"
click at [239, 69] on div "[EMAIL_ADDRESS][DOMAIN_NAME]" at bounding box center [278, 72] width 118 height 16
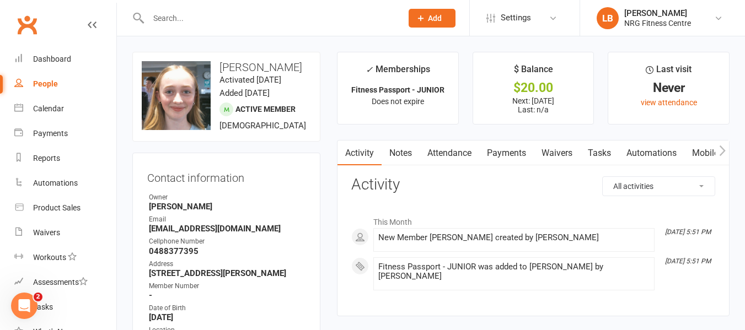
click at [721, 152] on icon "button" at bounding box center [722, 151] width 7 height 12
click at [617, 153] on link "Access Control" at bounding box center [620, 153] width 73 height 25
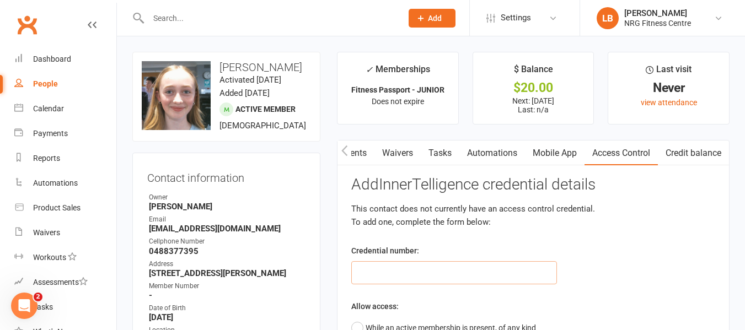
click at [409, 273] on input "text" at bounding box center [454, 272] width 206 height 23
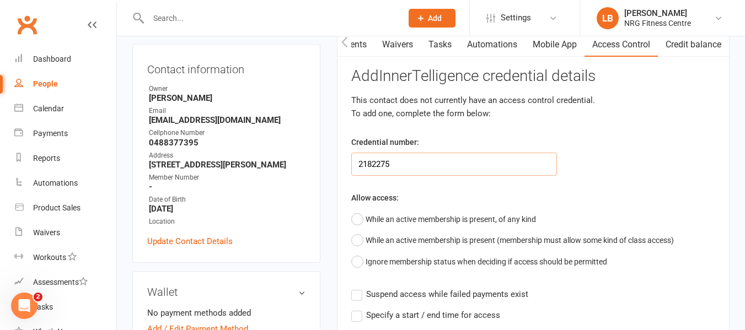
scroll to position [110, 0]
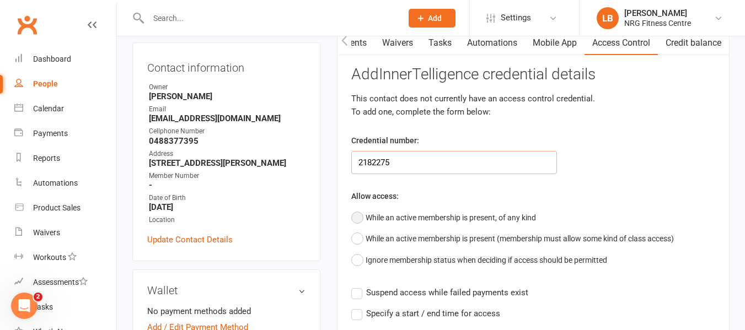
type input "2182275"
click at [360, 219] on button "While an active membership is present, of any kind" at bounding box center [443, 217] width 185 height 21
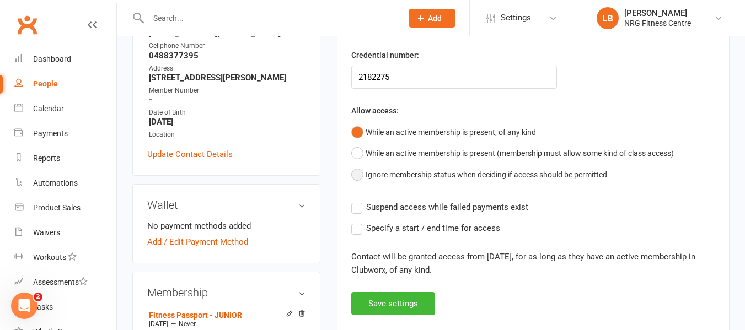
scroll to position [220, 0]
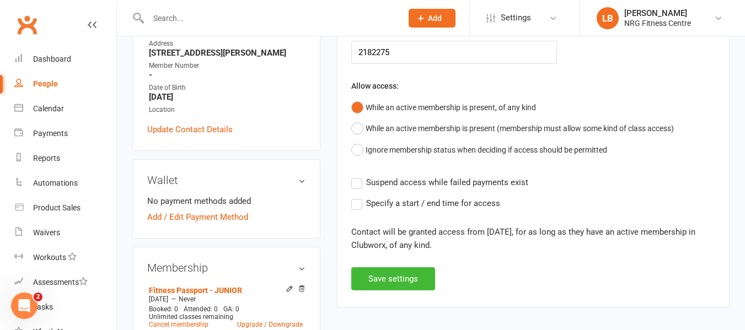
click at [359, 185] on label "Suspend access while failed payments exist" at bounding box center [439, 182] width 177 height 13
click at [359, 176] on input "Suspend access while failed payments exist" at bounding box center [439, 176] width 177 height 0
click at [379, 281] on button "Save settings" at bounding box center [393, 278] width 84 height 23
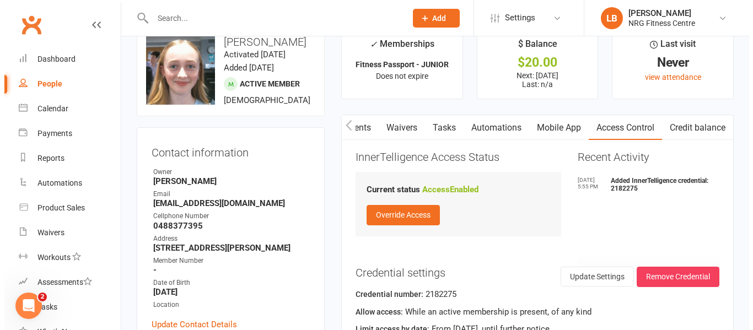
scroll to position [0, 0]
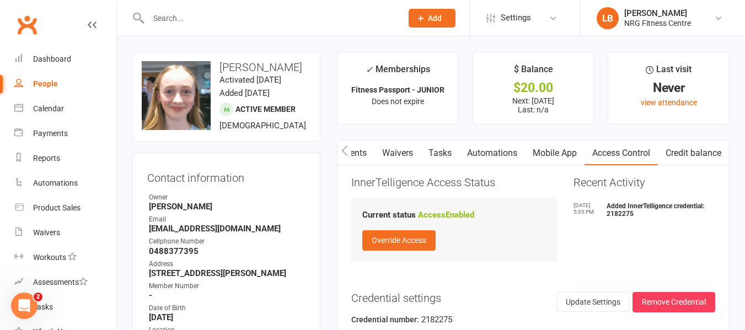
click at [540, 153] on link "Mobile App" at bounding box center [555, 153] width 60 height 25
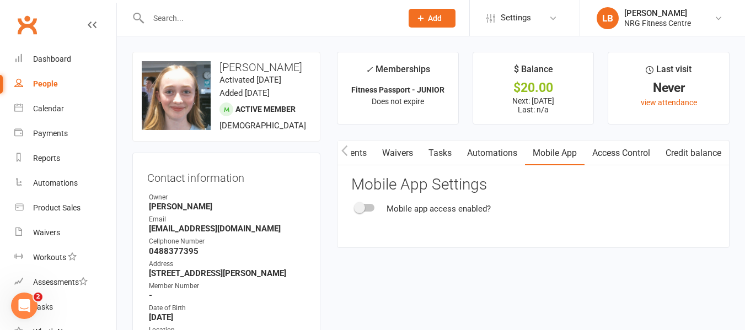
click at [365, 208] on div at bounding box center [364, 208] width 19 height 8
click at [355, 206] on input "checkbox" at bounding box center [355, 206] width 0 height 0
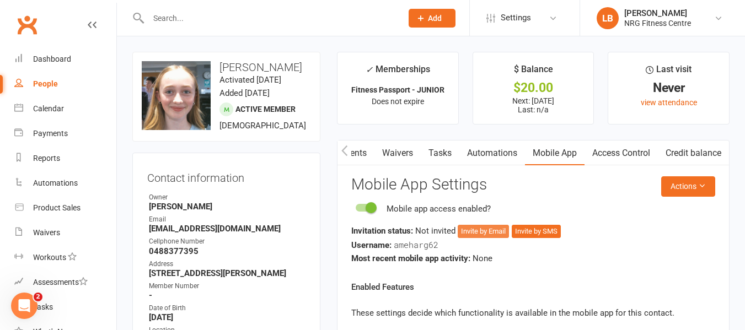
click at [492, 234] on button "Invite by Email" at bounding box center [482, 231] width 51 height 13
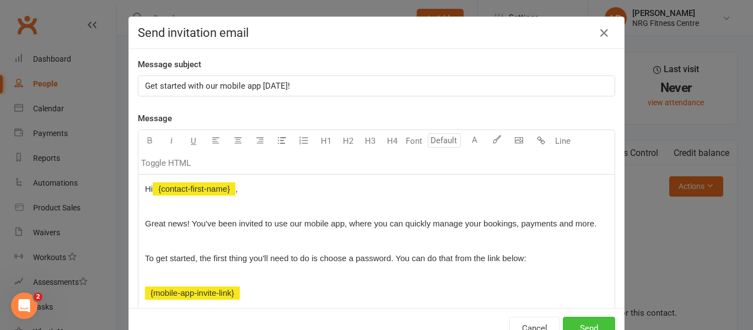
click at [573, 321] on button "Send" at bounding box center [589, 328] width 52 height 23
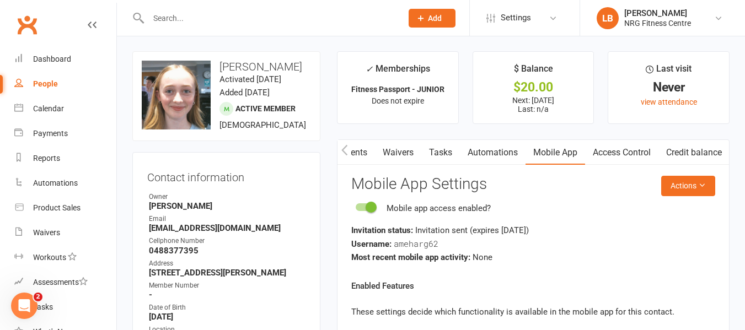
scroll to position [0, 0]
click at [423, 14] on icon at bounding box center [421, 18] width 10 height 10
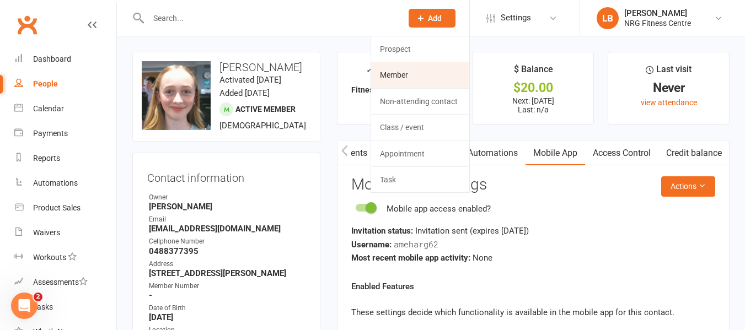
click at [415, 82] on link "Member" at bounding box center [420, 74] width 98 height 25
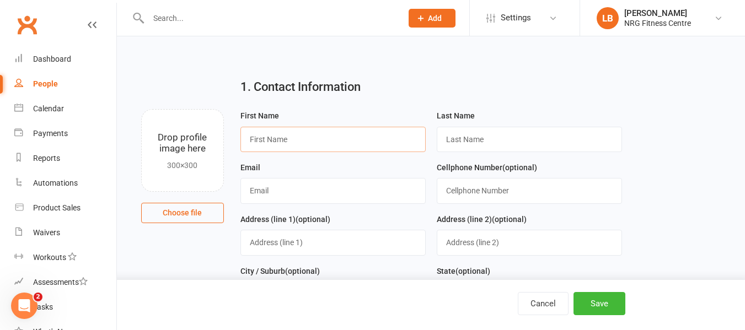
click at [308, 141] on input "text" at bounding box center [332, 139] width 185 height 25
type input "[PERSON_NAME]"
click at [276, 188] on input "text" at bounding box center [332, 190] width 185 height 25
type input "[EMAIL_ADDRESS][DOMAIN_NAME]"
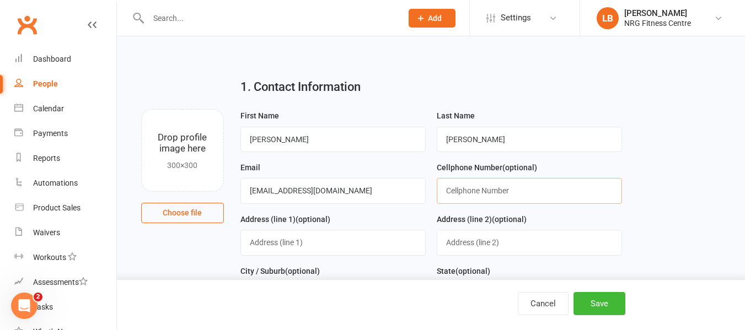
click at [492, 193] on input "text" at bounding box center [528, 190] width 185 height 25
type input "0434994356"
click at [289, 241] on input "text" at bounding box center [332, 242] width 185 height 25
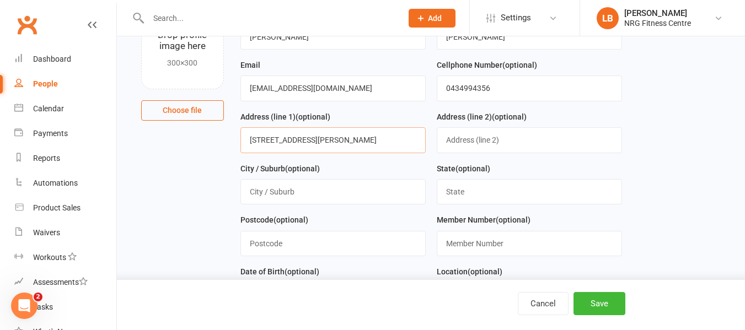
scroll to position [110, 0]
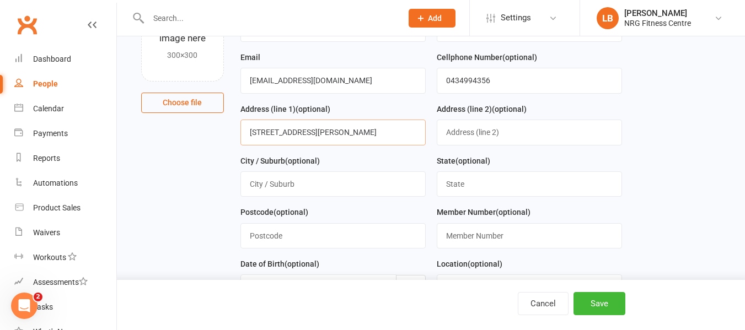
type input "[STREET_ADDRESS][PERSON_NAME]"
click at [283, 184] on input "text" at bounding box center [332, 183] width 185 height 25
type input "[PERSON_NAME]"
click at [479, 185] on input "text" at bounding box center [528, 183] width 185 height 25
type input "[GEOGRAPHIC_DATA]"
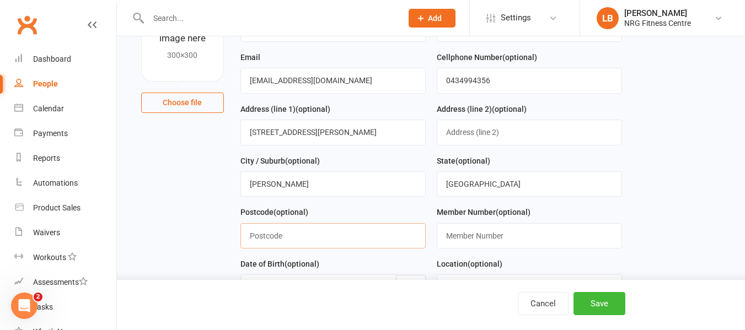
click at [286, 235] on input "text" at bounding box center [332, 235] width 185 height 25
type input "2587"
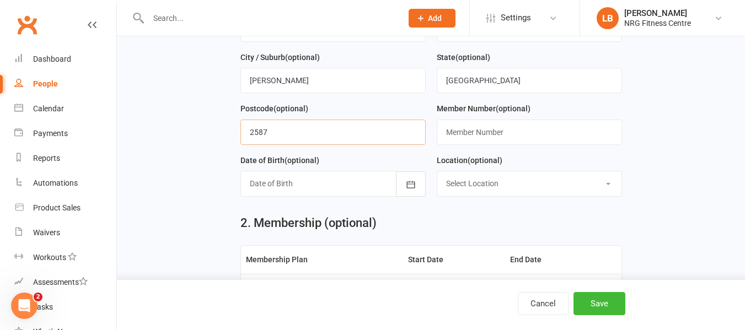
scroll to position [220, 0]
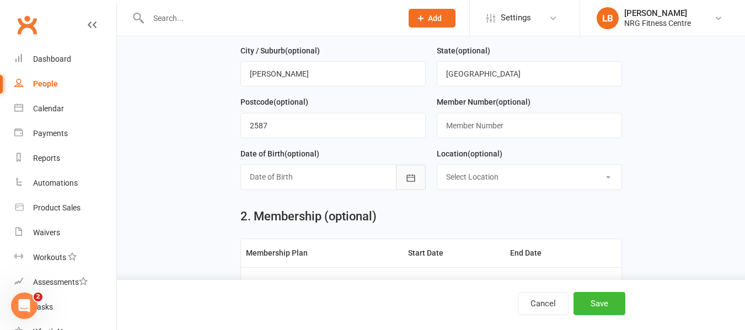
click at [412, 183] on icon "button" at bounding box center [410, 177] width 11 height 11
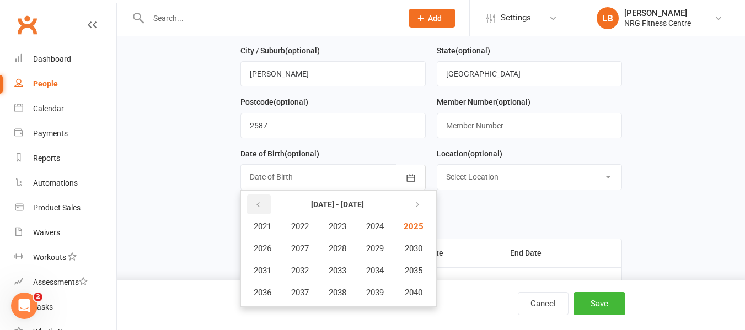
click at [257, 204] on icon "button" at bounding box center [258, 205] width 8 height 9
click at [380, 229] on span "2004" at bounding box center [375, 227] width 18 height 10
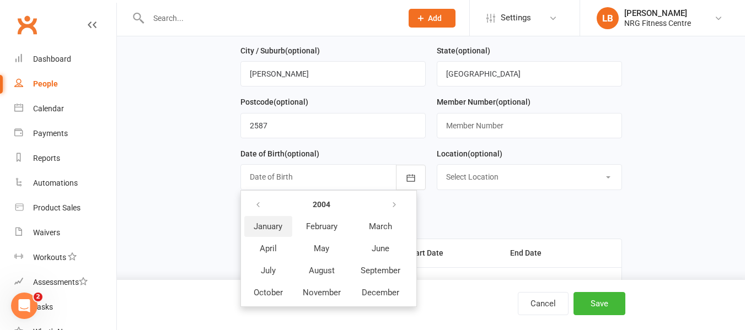
click at [266, 227] on span "January" at bounding box center [268, 227] width 29 height 10
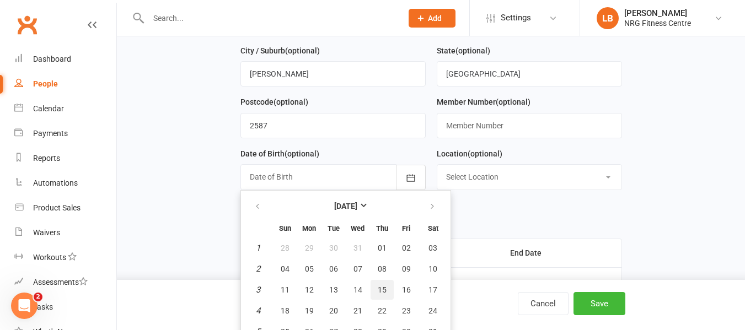
click at [379, 294] on span "15" at bounding box center [381, 289] width 9 height 9
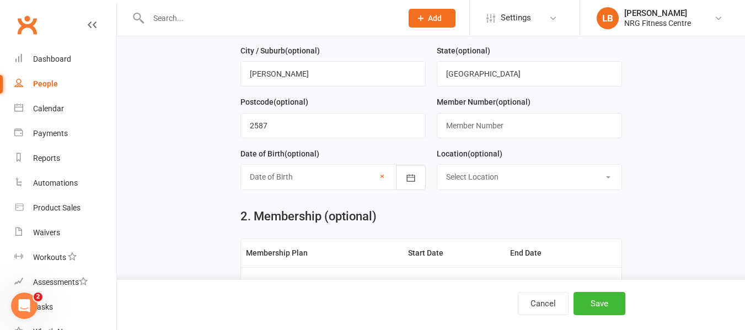
type input "[DATE]"
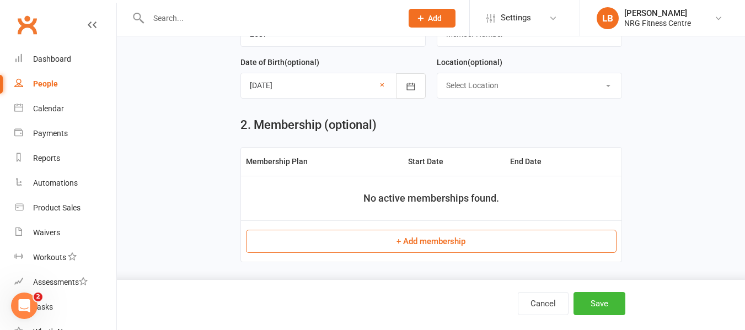
scroll to position [386, 0]
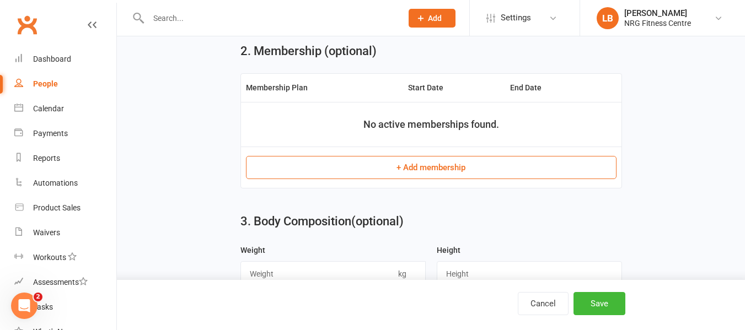
click at [407, 173] on button "+ Add membership" at bounding box center [431, 167] width 370 height 23
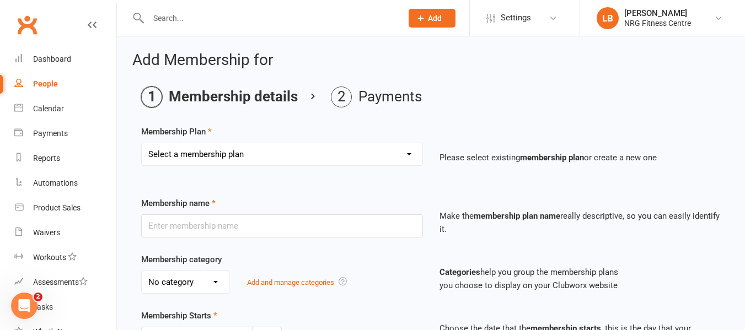
click at [410, 153] on select "Select a membership plan 1 Week Trial DD-12 Month UFN DD-12 Month UFN - JUNIOR …" at bounding box center [282, 154] width 281 height 22
select select "1"
click at [142, 143] on select "Select a membership plan 1 Week Trial DD-12 Month UFN DD-12 Month UFN - JUNIOR …" at bounding box center [282, 154] width 281 height 22
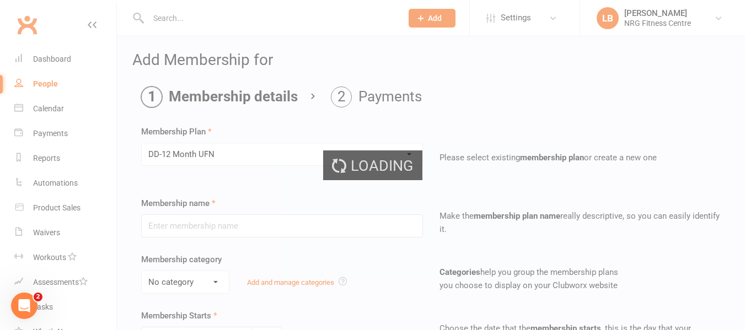
type input "DD-12 Month UFN"
select select "0"
type input "0"
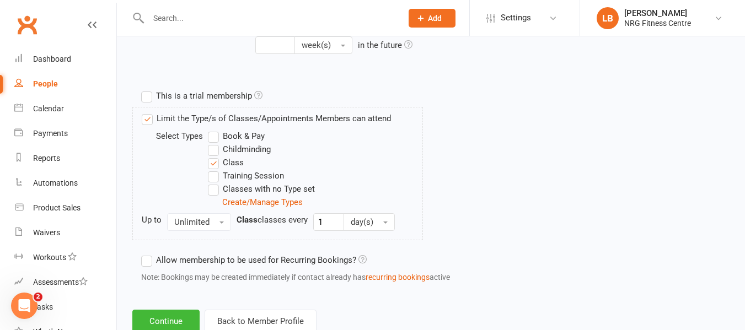
scroll to position [533, 0]
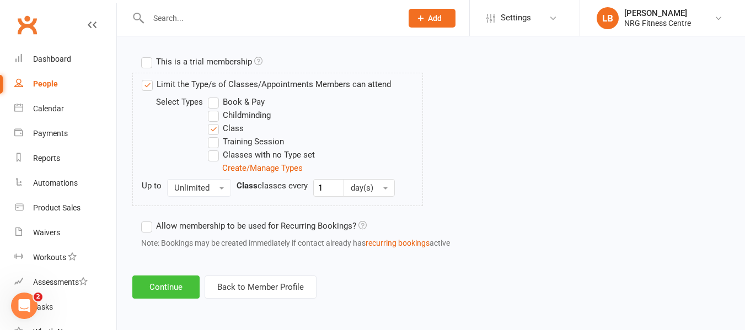
click at [170, 288] on button "Continue" at bounding box center [165, 287] width 67 height 23
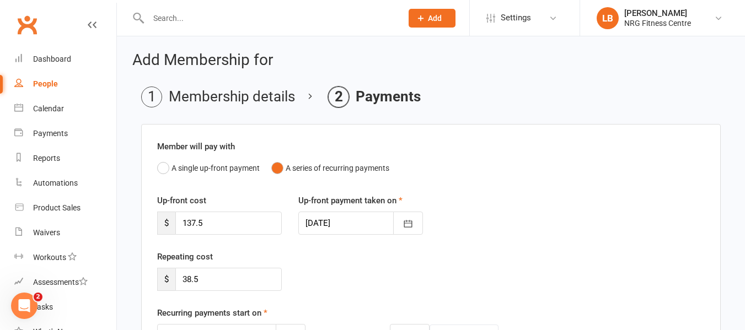
scroll to position [55, 0]
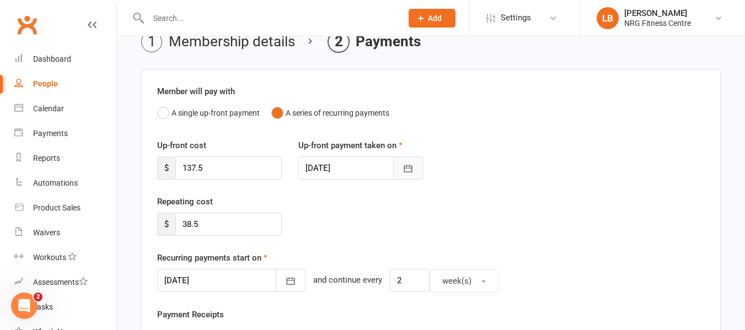
click at [401, 168] on button "button" at bounding box center [408, 168] width 30 height 23
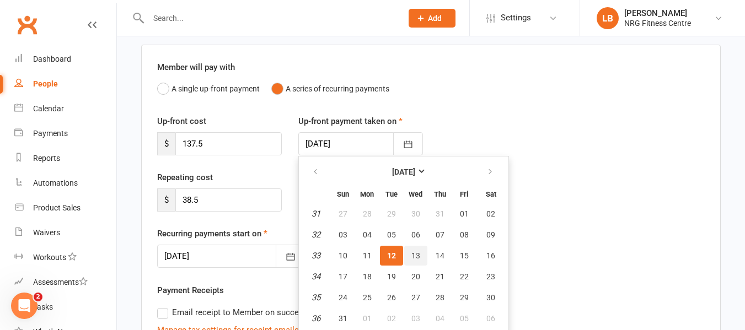
click at [416, 254] on span "13" at bounding box center [415, 255] width 9 height 9
type input "[DATE]"
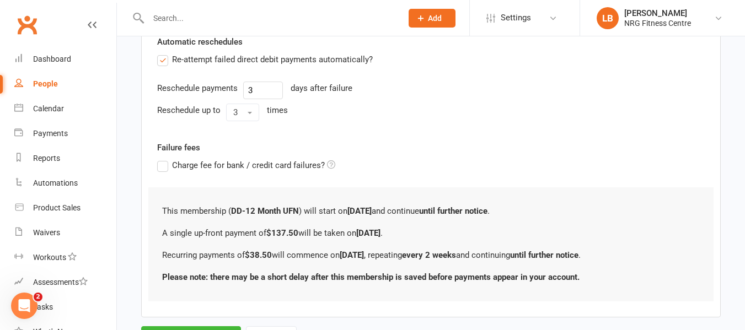
scroll to position [449, 0]
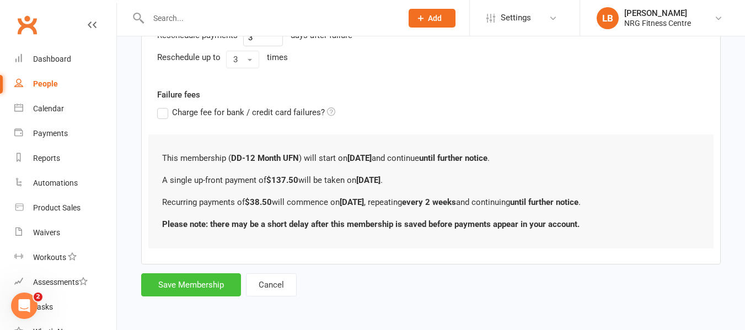
click at [226, 282] on button "Save Membership" at bounding box center [191, 284] width 100 height 23
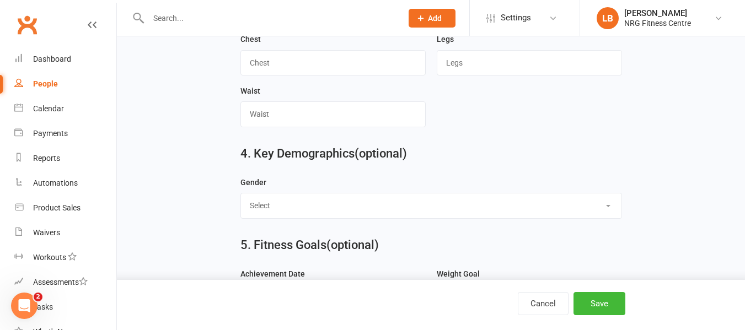
scroll to position [698, 0]
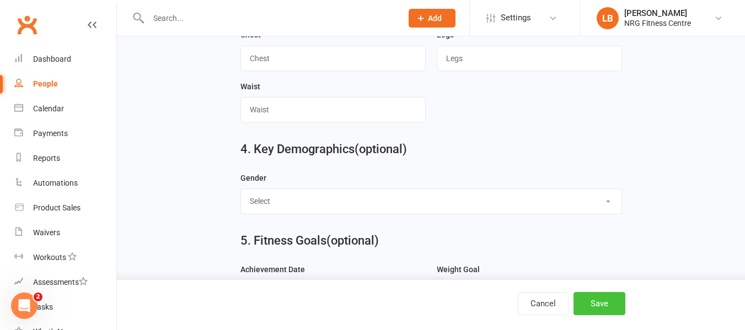
click at [590, 299] on button "Save" at bounding box center [599, 303] width 52 height 23
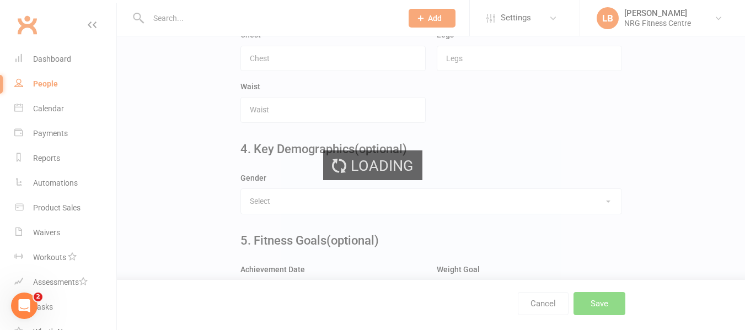
scroll to position [0, 0]
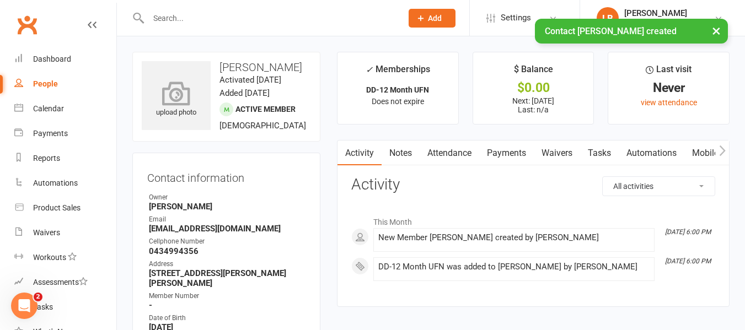
click at [172, 98] on icon at bounding box center [176, 93] width 76 height 24
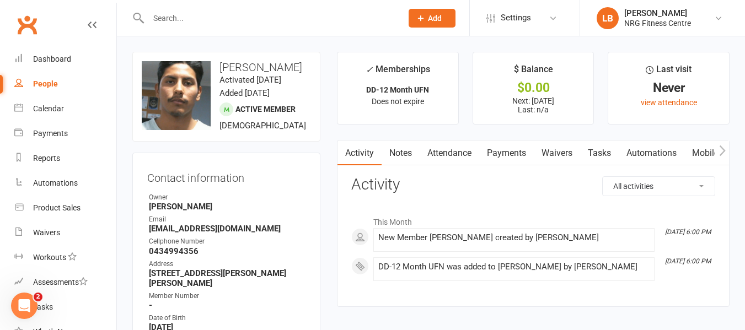
click at [716, 150] on button "button" at bounding box center [722, 153] width 14 height 25
click at [610, 154] on link "Access Control" at bounding box center [620, 153] width 73 height 25
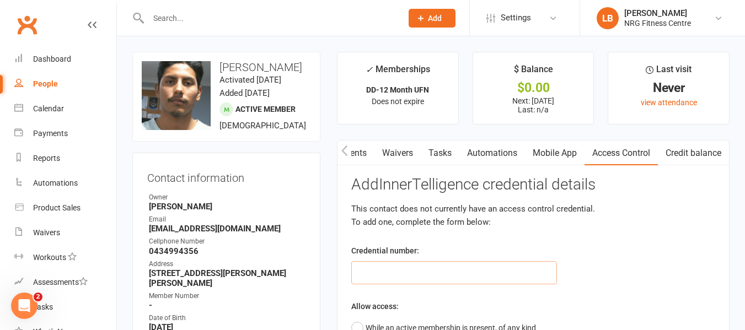
click at [406, 272] on input "text" at bounding box center [454, 272] width 206 height 23
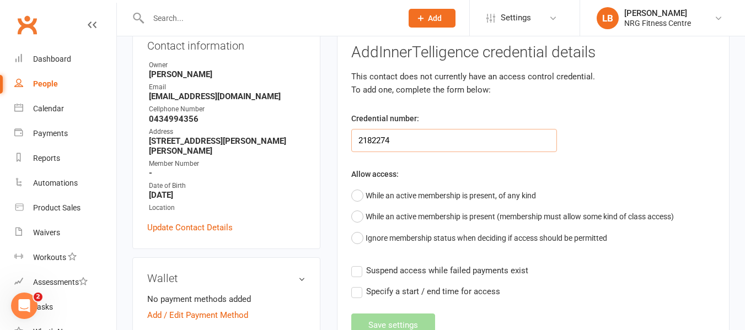
scroll to position [165, 0]
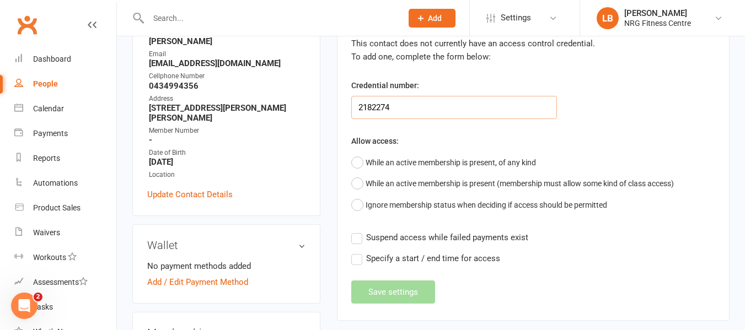
type input "2182274"
click at [350, 163] on div "Activity Notes Attendance Payments Waivers Tasks Automations Mobile App Access …" at bounding box center [533, 148] width 392 height 346
click at [353, 163] on button "While an active membership is present, of any kind" at bounding box center [443, 162] width 185 height 21
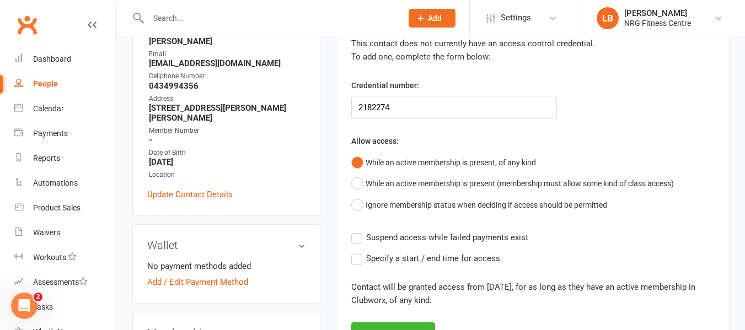
click at [354, 240] on label "Suspend access while failed payments exist" at bounding box center [439, 237] width 177 height 13
click at [354, 231] on input "Suspend access while failed payments exist" at bounding box center [439, 231] width 177 height 0
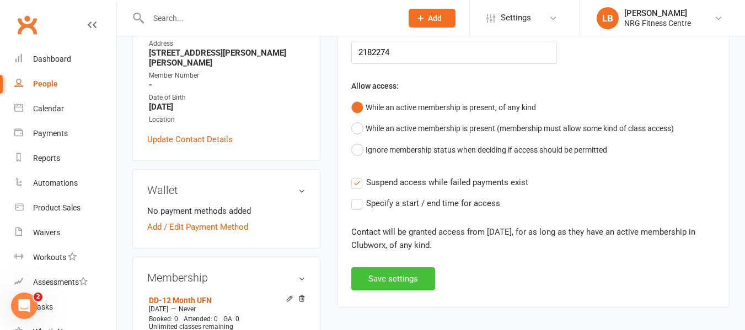
click at [395, 279] on button "Save settings" at bounding box center [393, 278] width 84 height 23
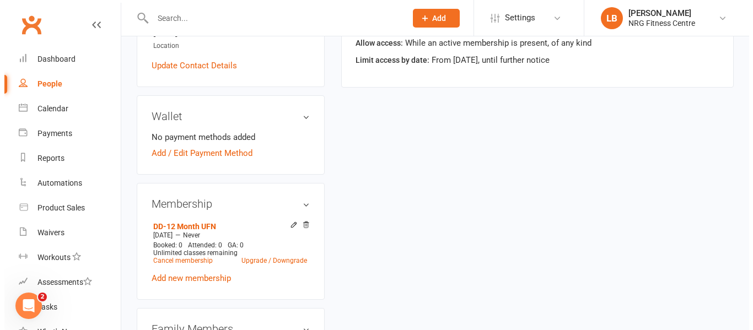
scroll to position [276, 0]
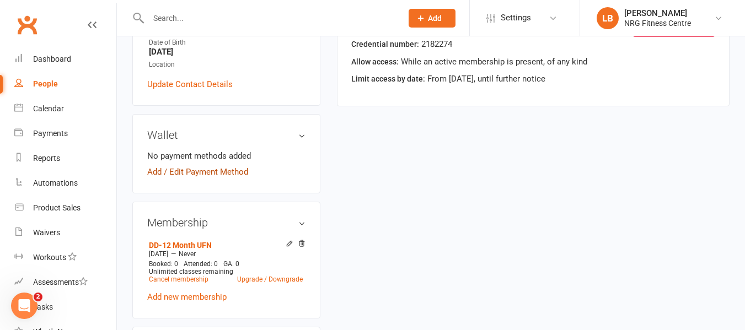
click at [203, 173] on link "Add / Edit Payment Method" at bounding box center [197, 171] width 101 height 13
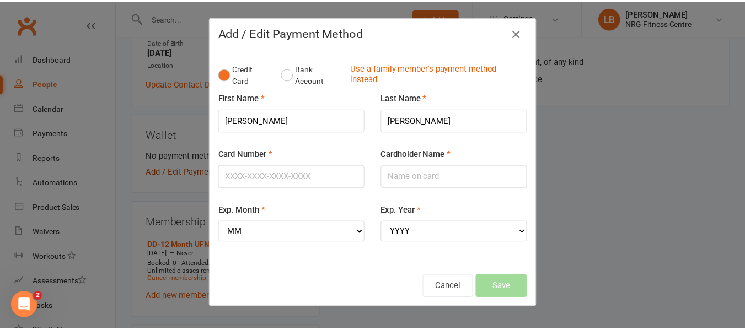
scroll to position [0, 159]
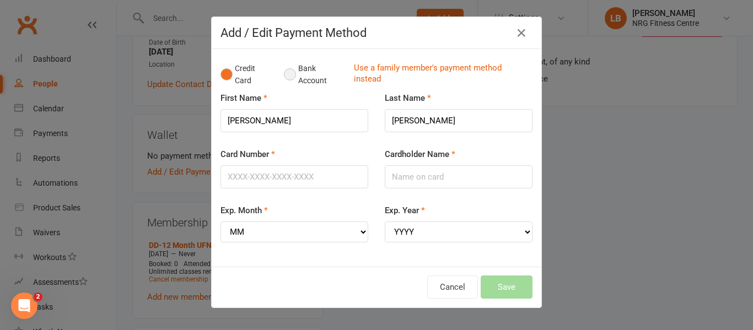
click at [284, 74] on button "Bank Account" at bounding box center [314, 75] width 61 height 34
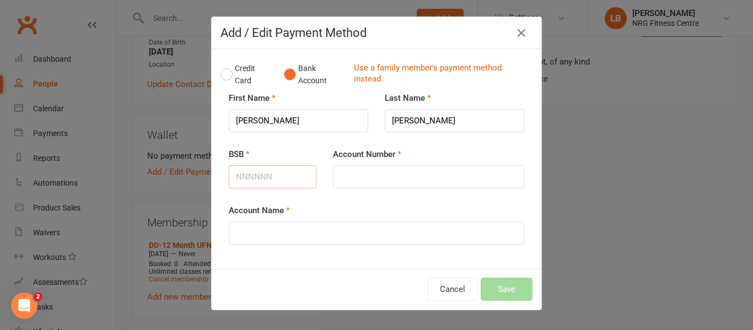
click at [259, 175] on input "BSB" at bounding box center [273, 176] width 88 height 23
type input "633000"
click at [358, 177] on input "Account Number" at bounding box center [428, 176] width 191 height 23
type input "217865575"
click at [237, 234] on input "Account Name" at bounding box center [376, 233] width 295 height 23
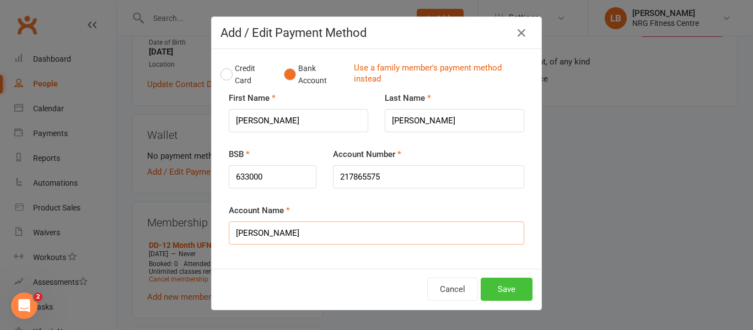
type input "[PERSON_NAME]"
click at [492, 288] on button "Save" at bounding box center [507, 289] width 52 height 23
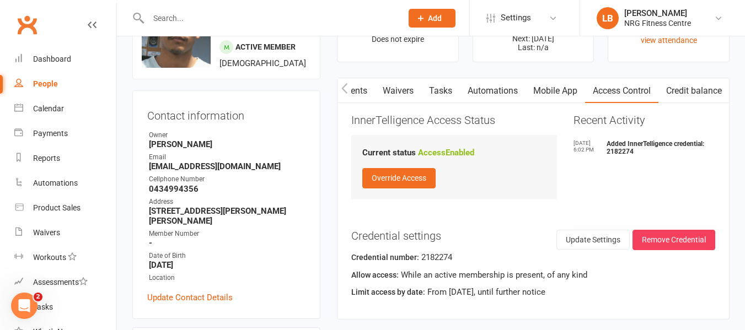
scroll to position [0, 0]
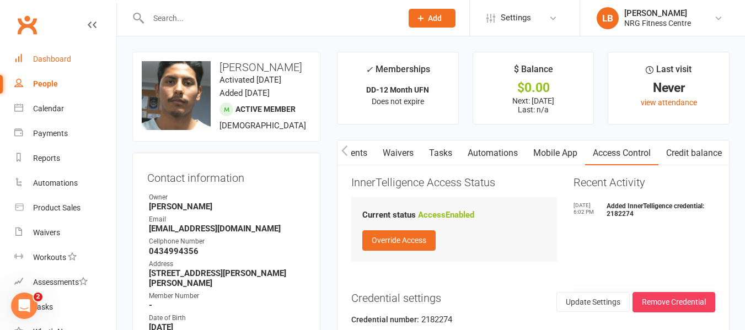
click at [53, 60] on div "Dashboard" at bounding box center [52, 59] width 38 height 9
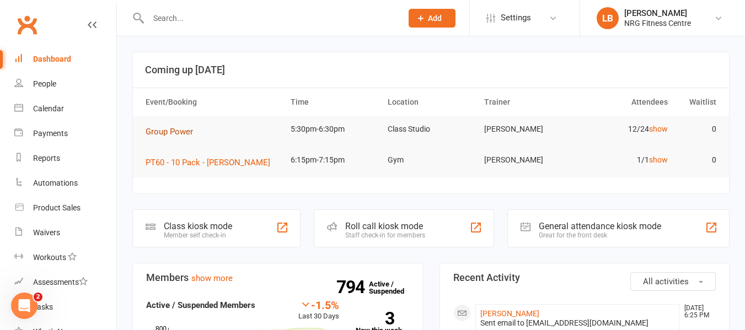
click at [194, 133] on button "Group Power" at bounding box center [172, 131] width 55 height 13
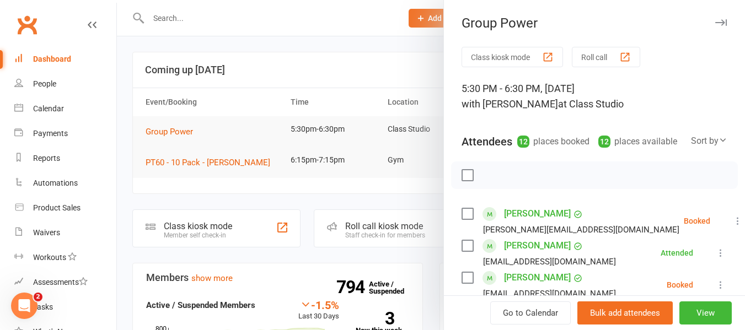
click at [732, 226] on icon at bounding box center [737, 220] width 11 height 11
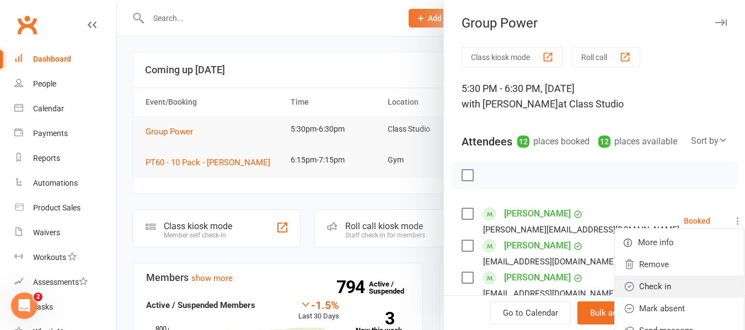
click at [630, 298] on link "Check in" at bounding box center [678, 287] width 129 height 22
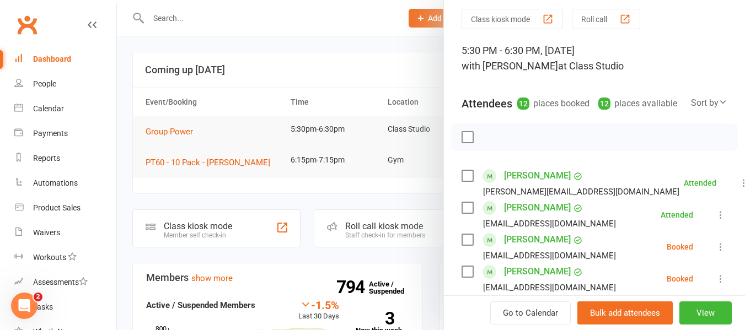
scroll to position [55, 0]
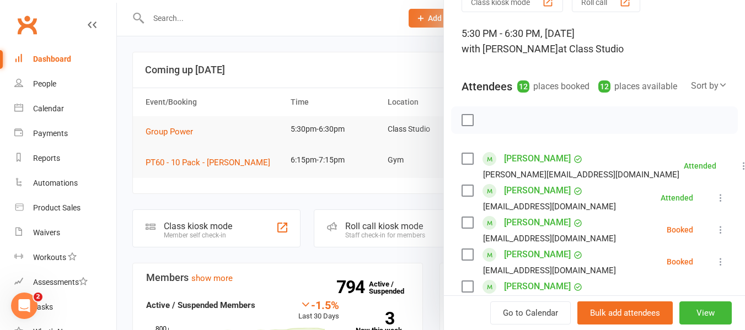
click at [715, 235] on icon at bounding box center [720, 229] width 11 height 11
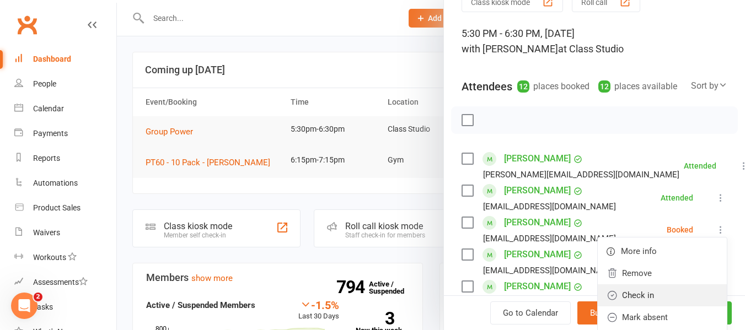
click at [628, 306] on link "Check in" at bounding box center [661, 295] width 129 height 22
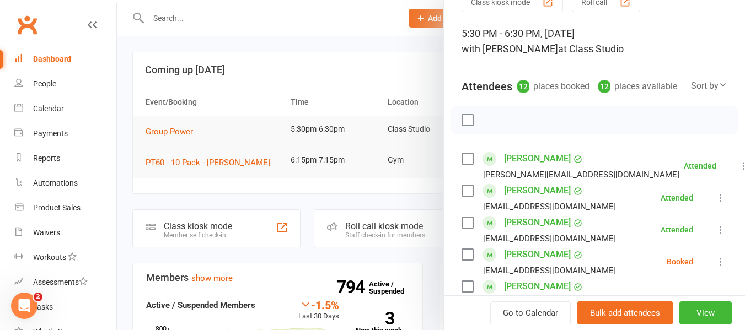
click at [715, 267] on icon at bounding box center [720, 261] width 11 height 11
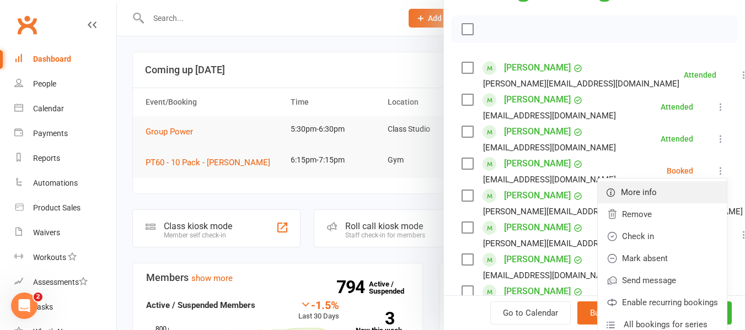
scroll to position [165, 0]
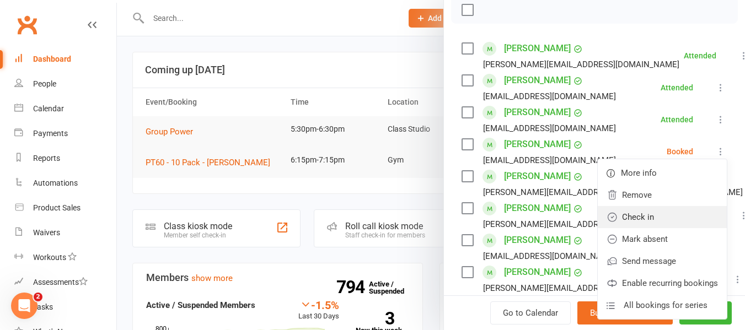
click at [635, 228] on link "Check in" at bounding box center [661, 217] width 129 height 22
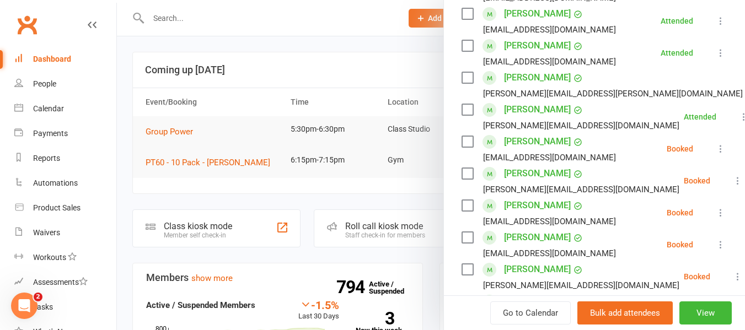
scroll to position [276, 0]
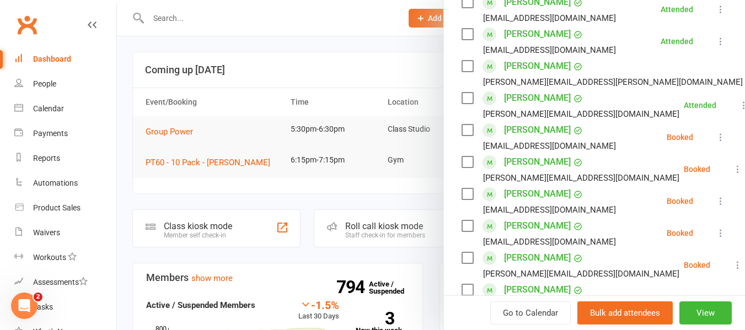
click at [715, 207] on icon at bounding box center [720, 201] width 11 height 11
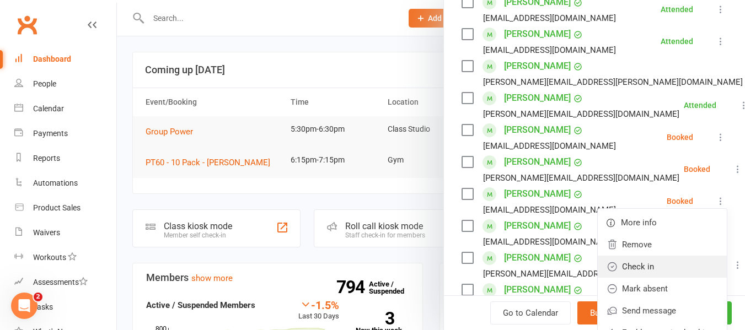
click at [635, 278] on link "Check in" at bounding box center [661, 267] width 129 height 22
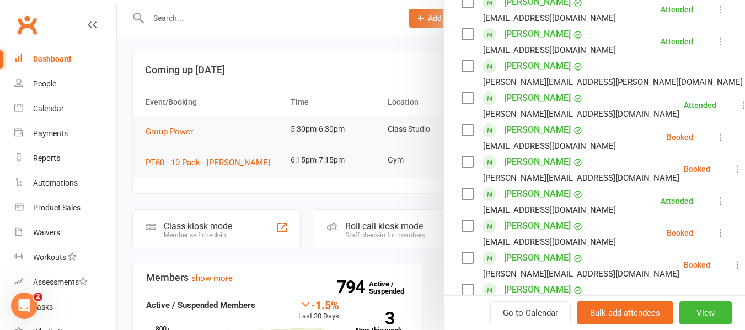
click at [732, 271] on icon at bounding box center [737, 265] width 11 height 11
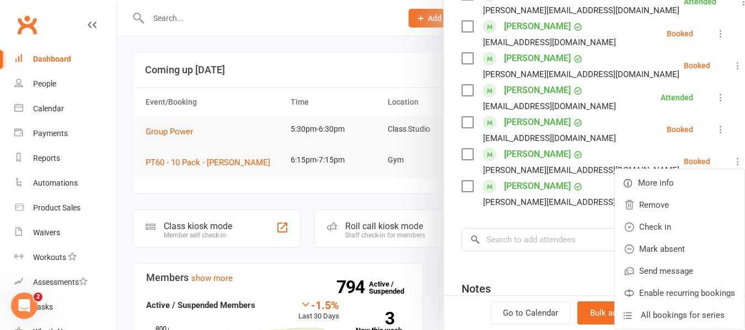
scroll to position [386, 0]
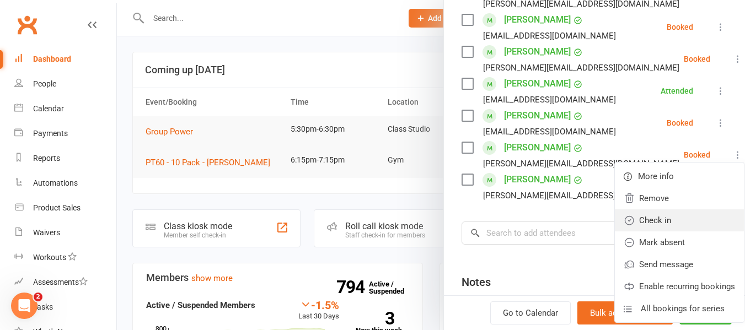
click at [635, 231] on link "Check in" at bounding box center [678, 220] width 129 height 22
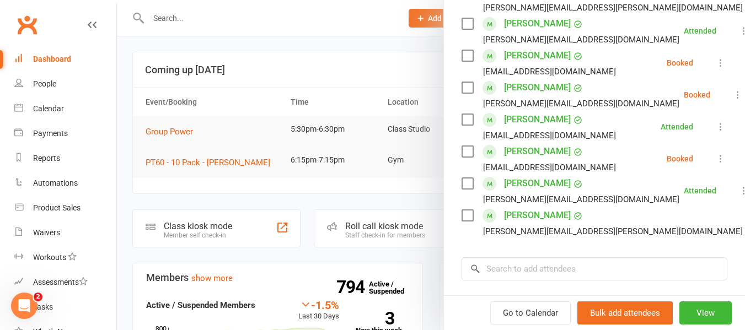
scroll to position [331, 0]
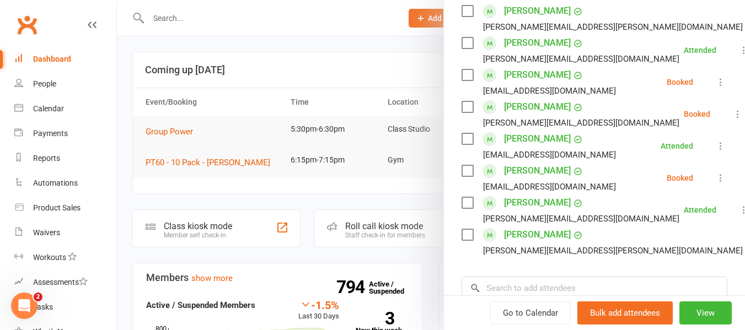
click at [715, 88] on icon at bounding box center [720, 82] width 11 height 11
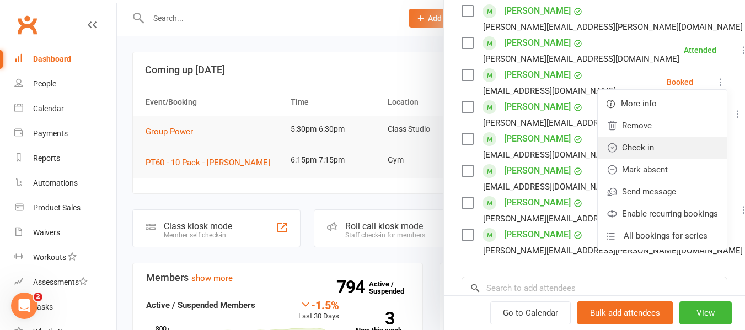
click at [639, 159] on link "Check in" at bounding box center [661, 148] width 129 height 22
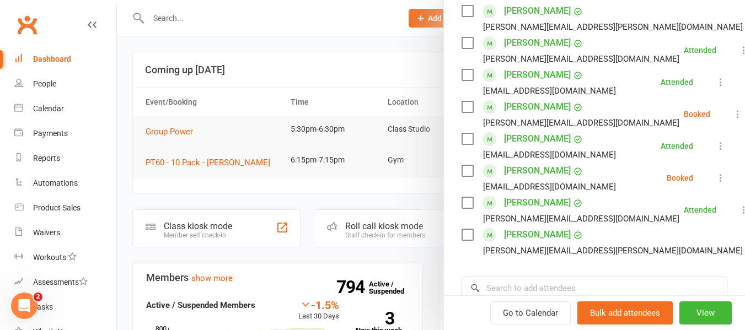
click at [715, 184] on icon at bounding box center [720, 177] width 11 height 11
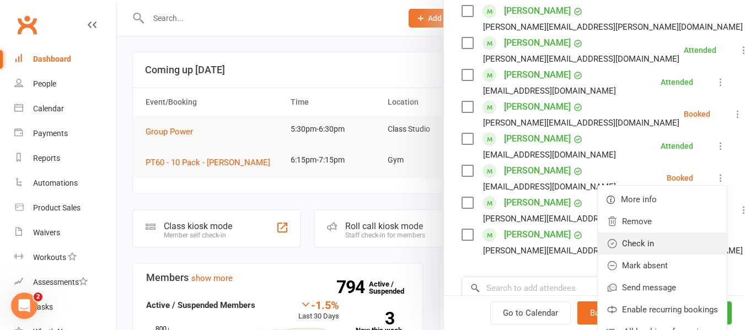
click at [638, 255] on link "Check in" at bounding box center [661, 244] width 129 height 22
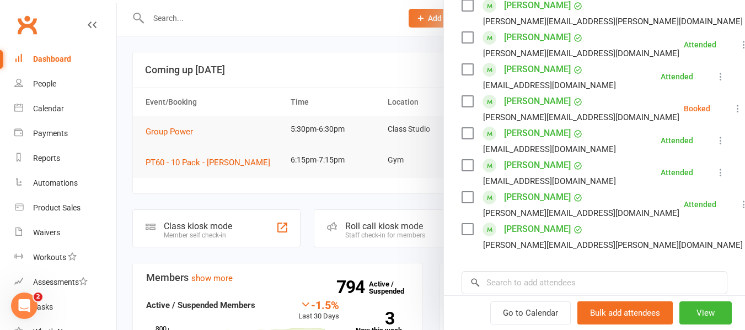
scroll to position [386, 0]
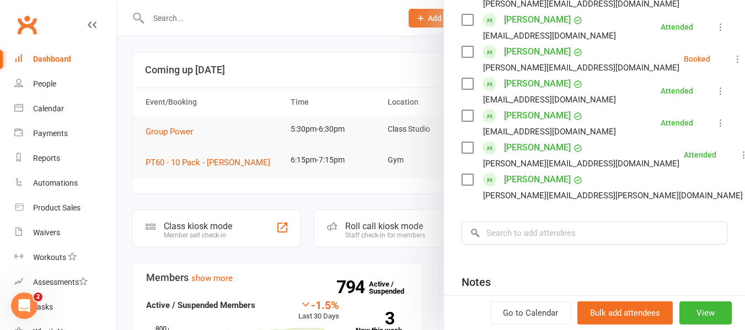
click at [732, 64] on icon at bounding box center [737, 58] width 11 height 11
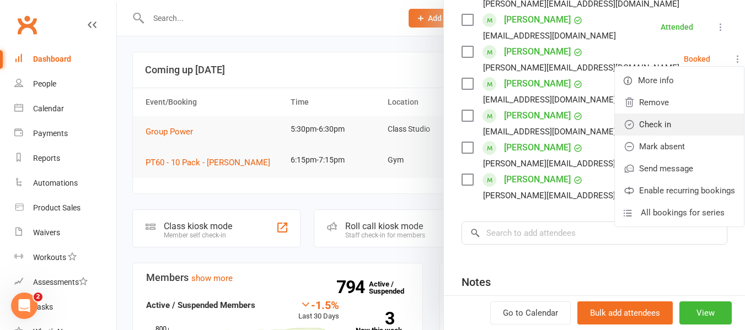
click at [618, 136] on link "Check in" at bounding box center [678, 125] width 129 height 22
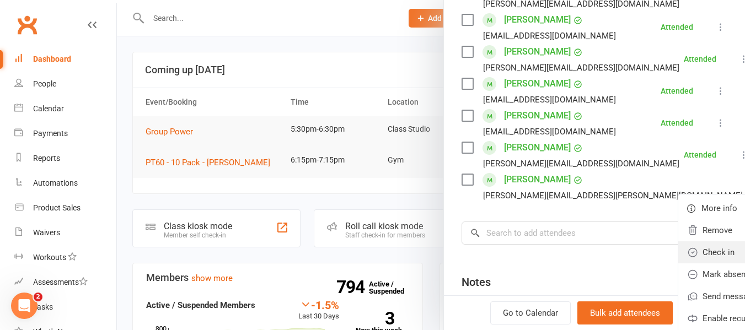
click at [678, 263] on link "Check in" at bounding box center [742, 252] width 129 height 22
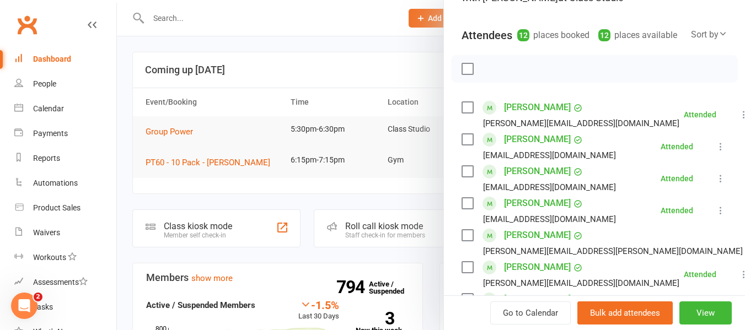
scroll to position [0, 0]
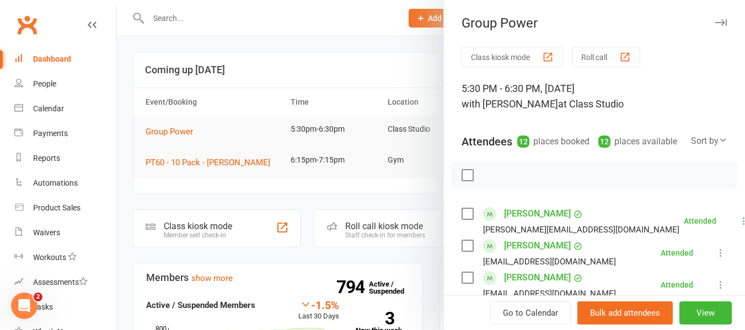
click at [67, 58] on div "Dashboard" at bounding box center [52, 59] width 38 height 9
click at [715, 24] on icon "button" at bounding box center [721, 22] width 12 height 7
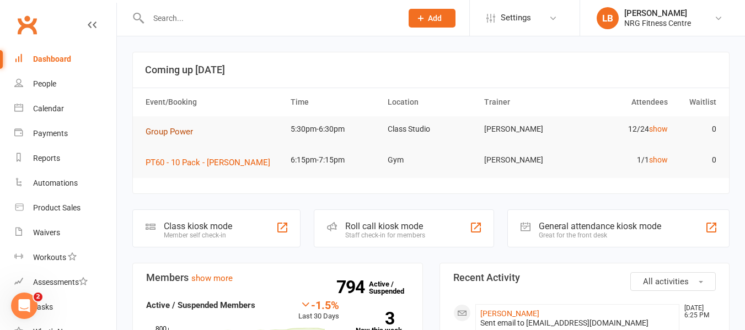
click at [182, 130] on span "Group Power" at bounding box center [168, 132] width 47 height 10
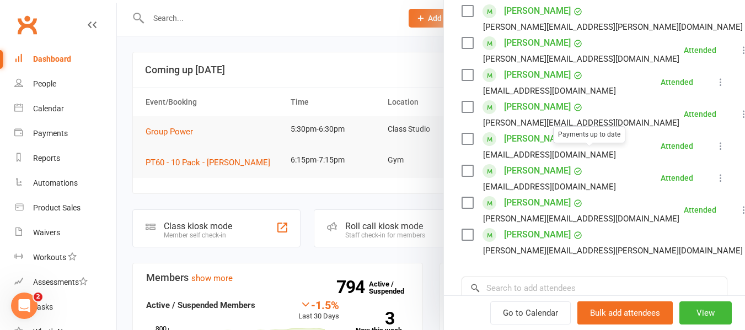
scroll to position [386, 0]
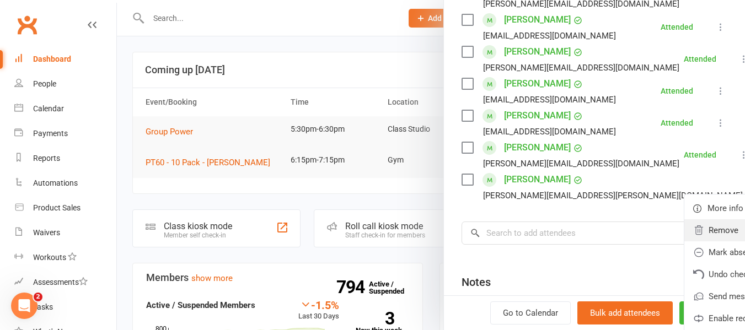
click at [684, 241] on link "Remove" at bounding box center [748, 230] width 129 height 22
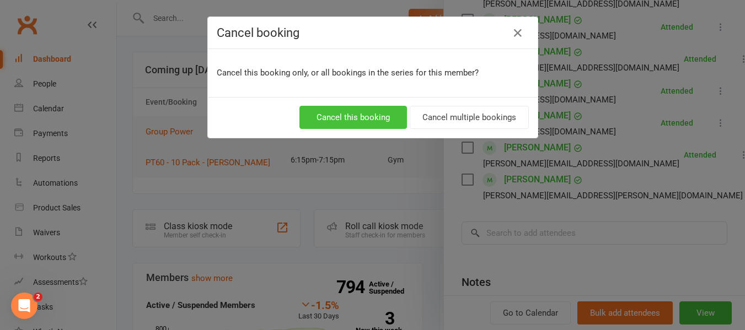
click at [346, 120] on button "Cancel this booking" at bounding box center [352, 117] width 107 height 23
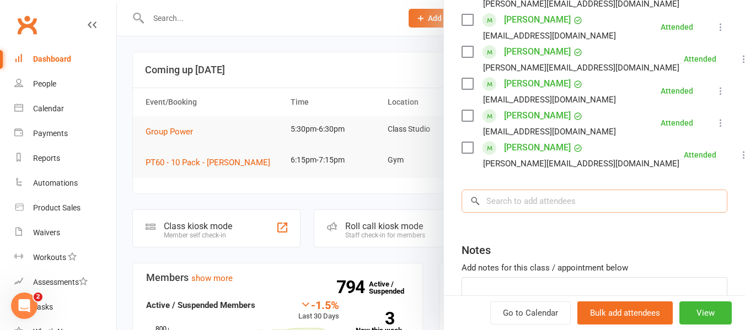
click at [522, 213] on input "search" at bounding box center [594, 201] width 266 height 23
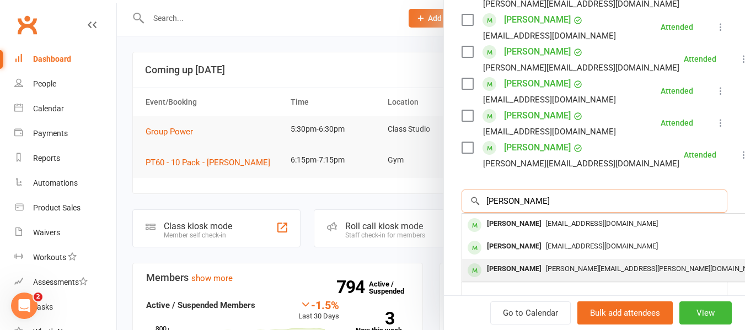
type input "[PERSON_NAME]"
click at [552, 273] on span "[PERSON_NAME][EMAIL_ADDRESS][PERSON_NAME][DOMAIN_NAME]" at bounding box center [655, 269] width 218 height 8
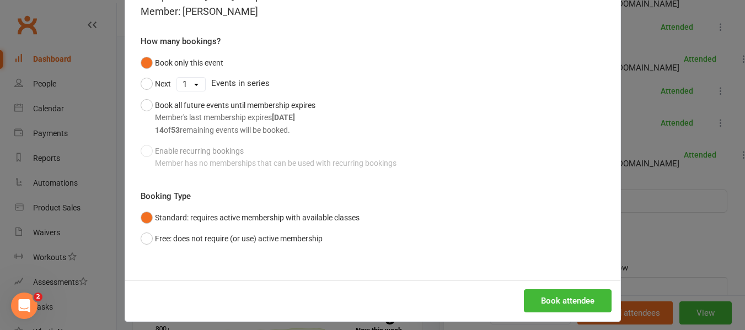
scroll to position [79, 0]
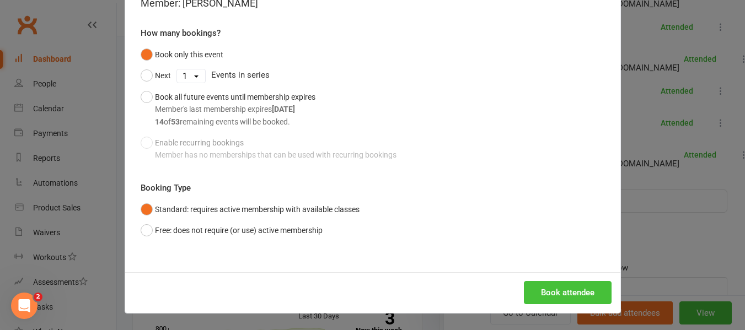
click at [541, 293] on button "Book attendee" at bounding box center [568, 292] width 88 height 23
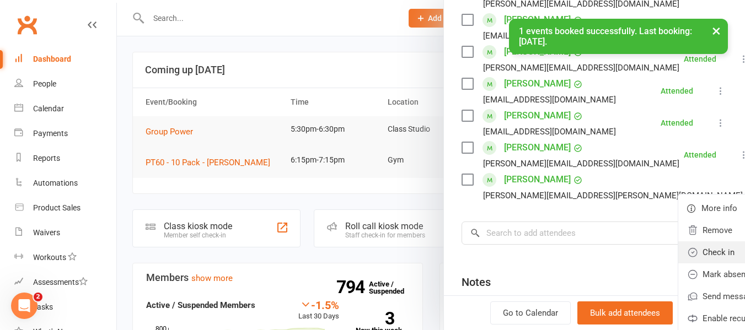
click at [678, 263] on link "Check in" at bounding box center [742, 252] width 129 height 22
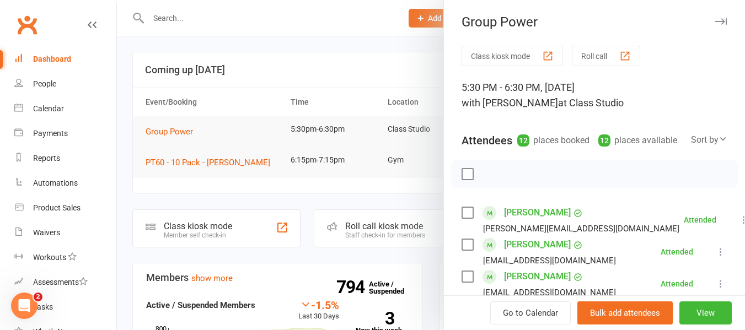
scroll to position [0, 0]
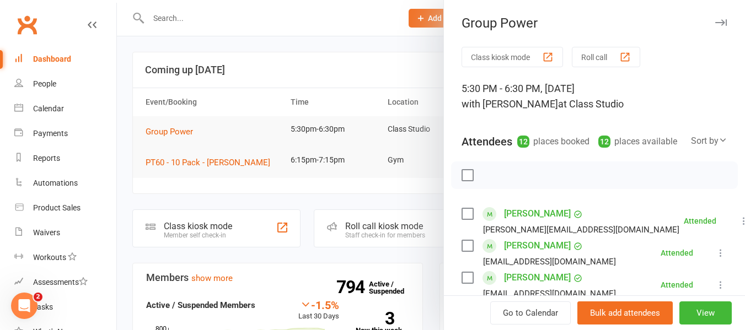
click at [715, 21] on icon "button" at bounding box center [721, 22] width 12 height 7
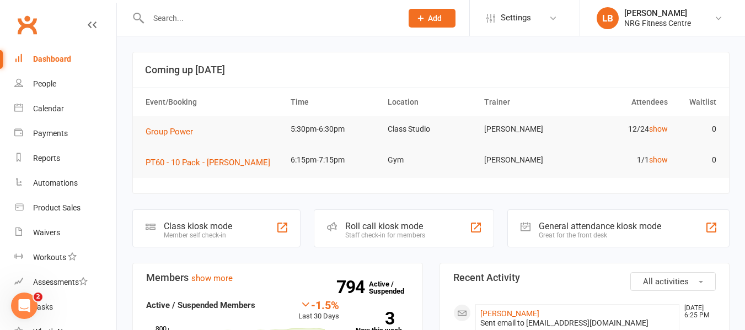
click at [185, 17] on input "text" at bounding box center [269, 17] width 249 height 15
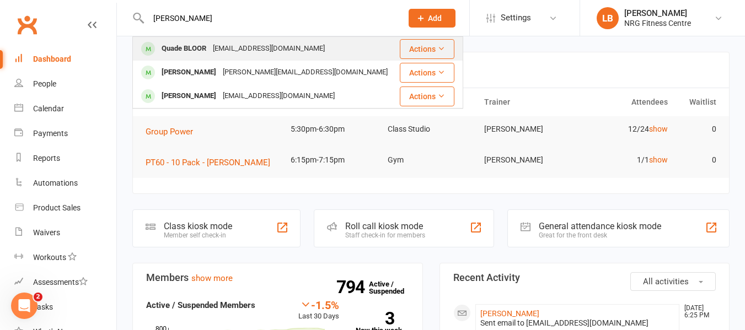
type input "[PERSON_NAME]"
click at [263, 50] on div "[EMAIL_ADDRESS][DOMAIN_NAME]" at bounding box center [268, 49] width 118 height 16
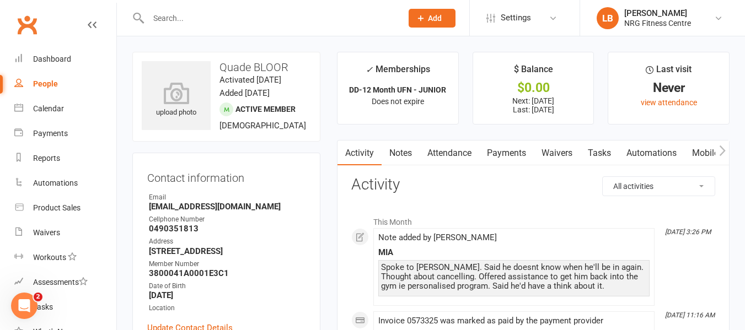
click at [394, 156] on link "Notes" at bounding box center [400, 153] width 38 height 25
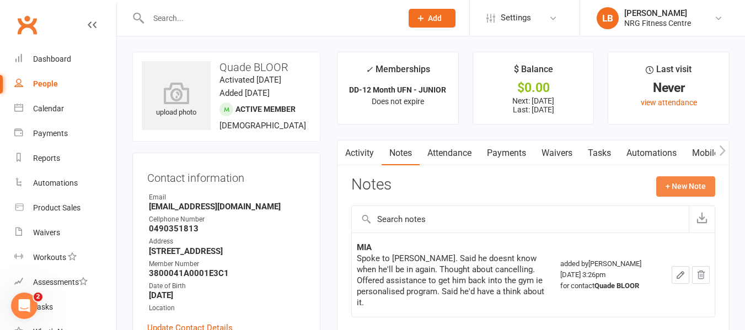
click at [686, 190] on button "+ New Note" at bounding box center [685, 186] width 59 height 20
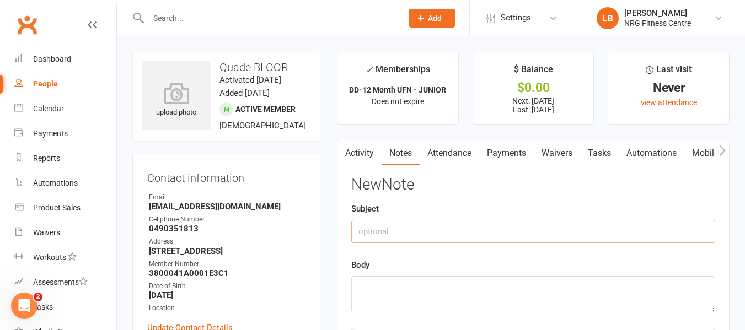
click at [397, 233] on input "text" at bounding box center [533, 231] width 364 height 23
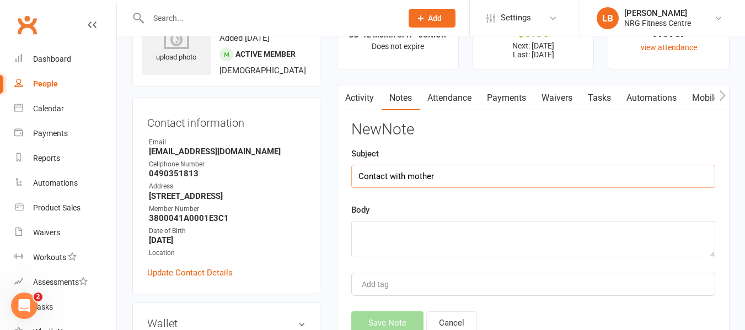
type input "Contact with mother"
click at [386, 238] on textarea at bounding box center [533, 239] width 364 height 36
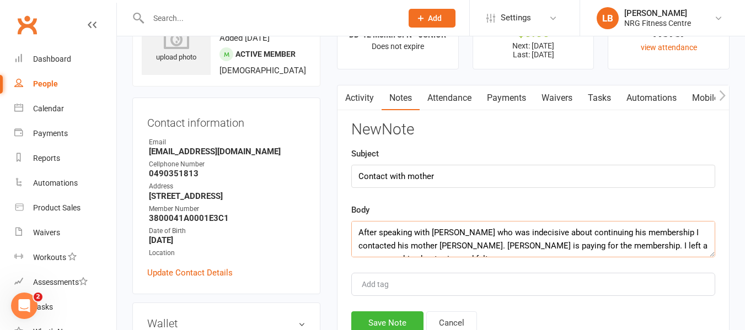
scroll to position [7, 0]
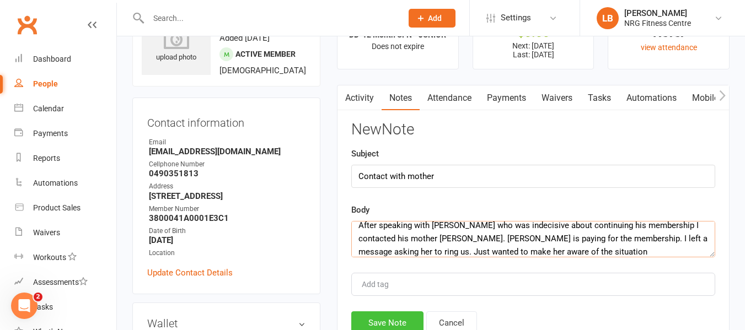
type textarea "After speaking with [PERSON_NAME] who was indecisive about continuing his membe…"
click at [398, 321] on button "Save Note" at bounding box center [387, 322] width 72 height 23
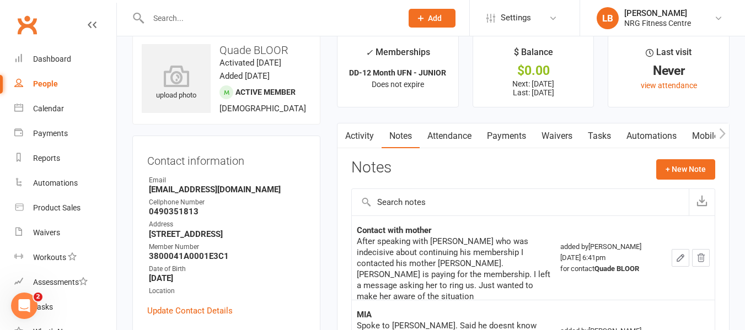
scroll to position [0, 0]
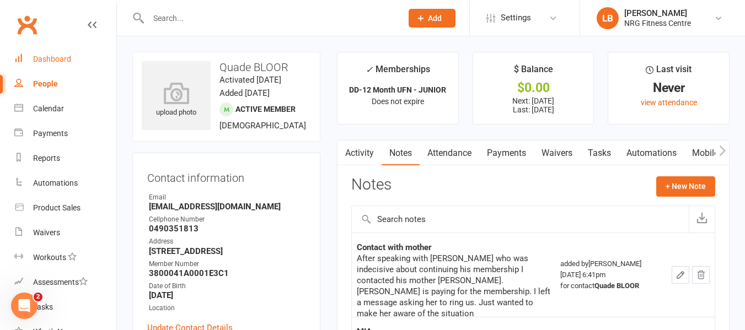
click at [43, 60] on div "Dashboard" at bounding box center [52, 59] width 38 height 9
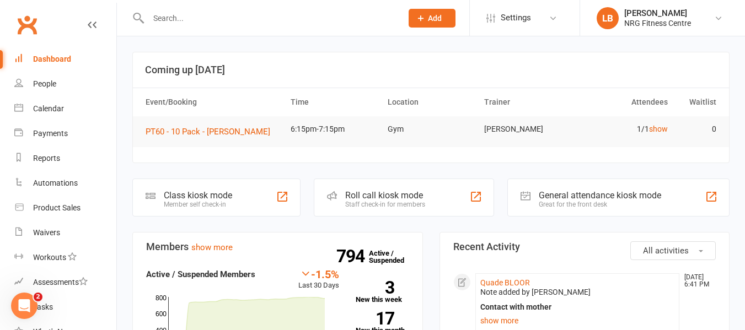
click at [46, 60] on div "Dashboard" at bounding box center [52, 59] width 38 height 9
click at [172, 17] on input "text" at bounding box center [269, 17] width 249 height 15
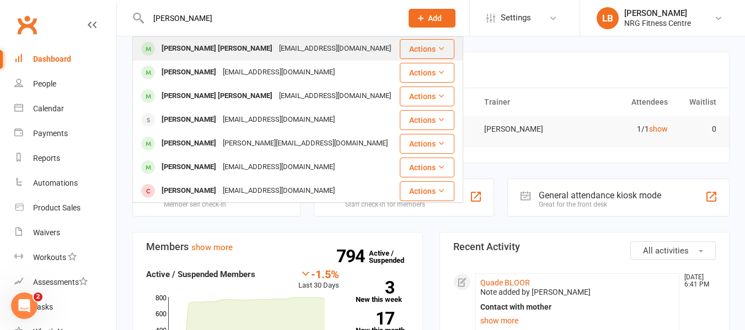
type input "[PERSON_NAME]"
click at [215, 49] on div "[PERSON_NAME] [PERSON_NAME]" at bounding box center [216, 49] width 117 height 16
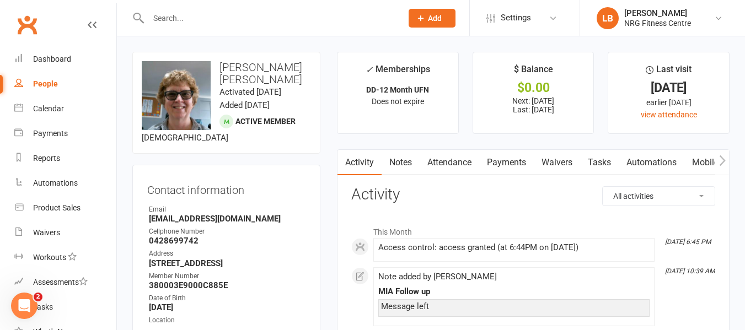
click at [394, 161] on link "Notes" at bounding box center [400, 162] width 38 height 25
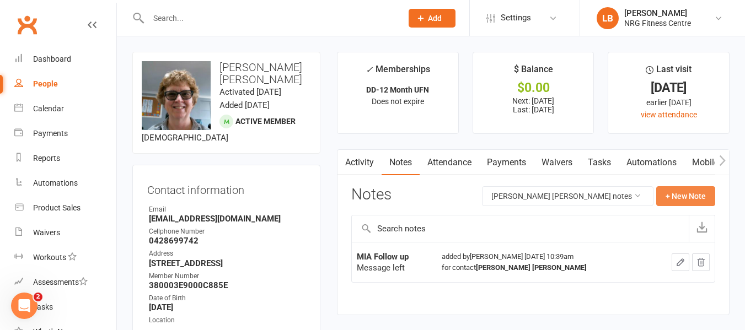
click at [691, 195] on button "+ New Note" at bounding box center [685, 196] width 59 height 20
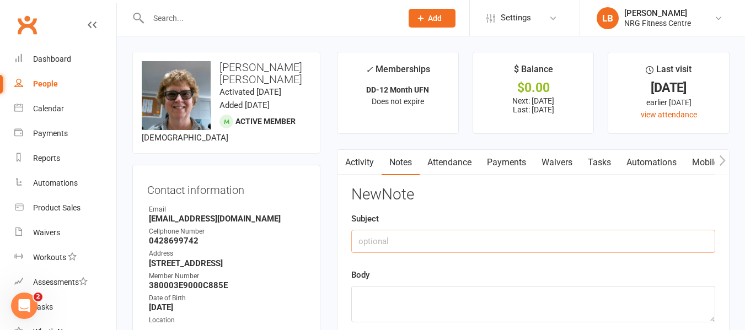
click at [373, 241] on input "text" at bounding box center [533, 241] width 364 height 23
click at [601, 238] on input "Spoke to [PERSON_NAME]. her lack of attendance was due to being over seaThe rea…" at bounding box center [533, 241] width 364 height 23
type input "Spoke to [PERSON_NAME]. her lack of attendance was due to being overseas and pr…"
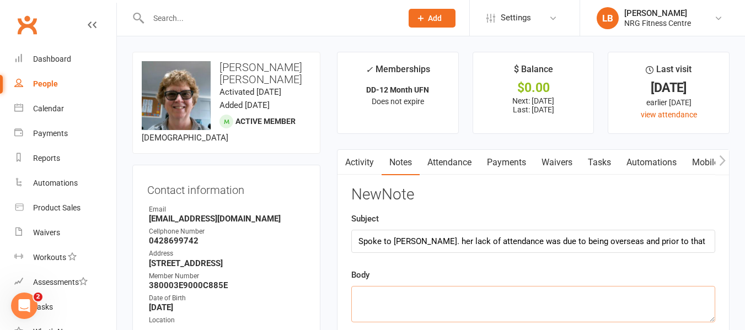
click at [382, 304] on textarea at bounding box center [533, 304] width 364 height 36
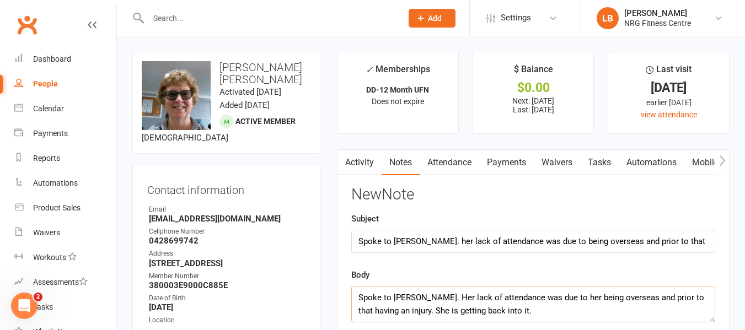
type textarea "Spoke to [PERSON_NAME]. Her lack of attendance was due to her being overseas an…"
drag, startPoint x: 359, startPoint y: 241, endPoint x: 714, endPoint y: 246, distance: 355.5
click at [714, 246] on input "Spoke to [PERSON_NAME]. her lack of attendance was due to being overseas and pr…" at bounding box center [533, 241] width 364 height 23
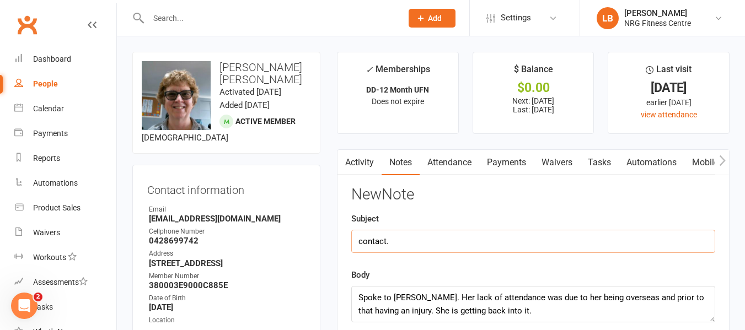
type input "contact."
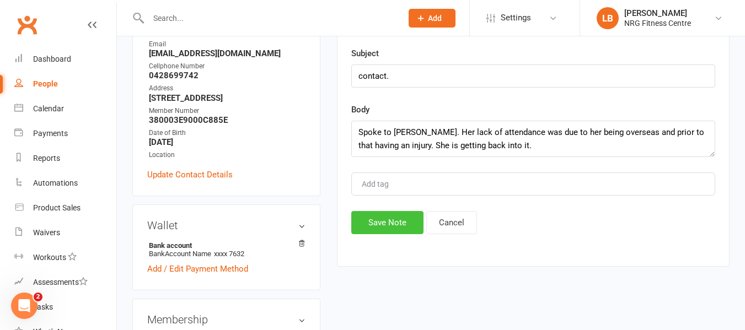
click at [377, 225] on button "Save Note" at bounding box center [387, 222] width 72 height 23
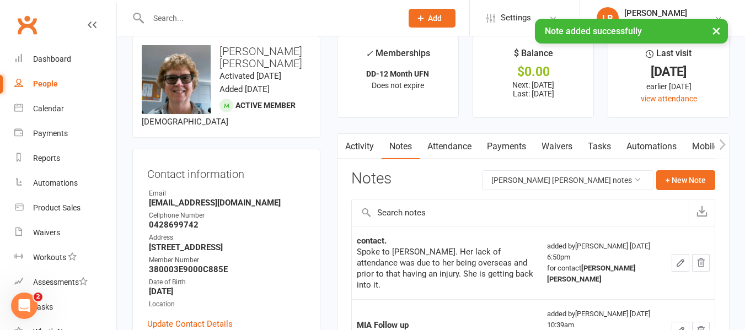
scroll to position [0, 0]
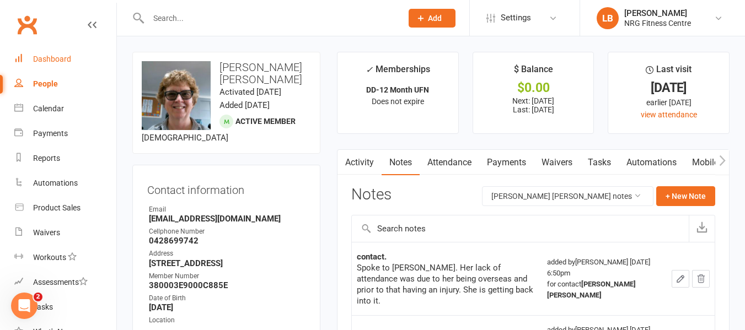
click at [51, 59] on div "Dashboard" at bounding box center [52, 59] width 38 height 9
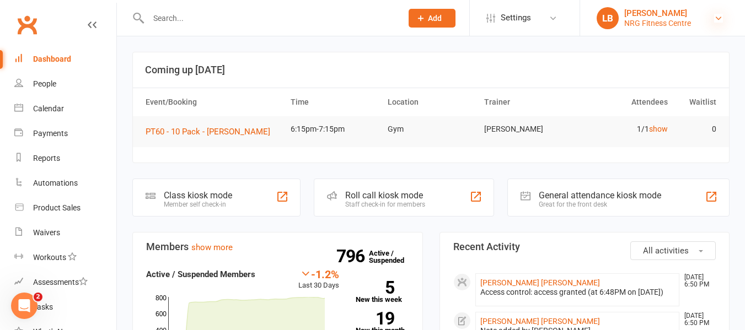
click at [716, 17] on icon at bounding box center [718, 18] width 9 height 9
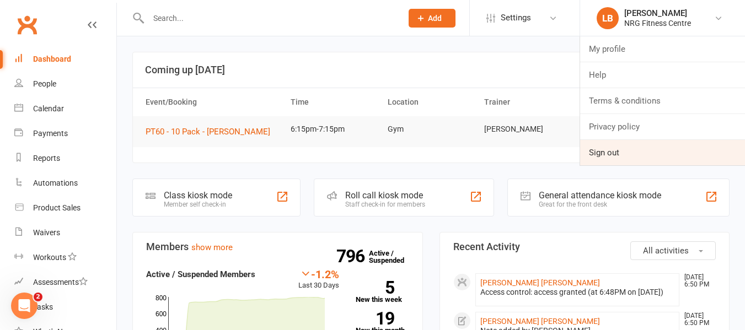
click at [621, 151] on link "Sign out" at bounding box center [662, 152] width 165 height 25
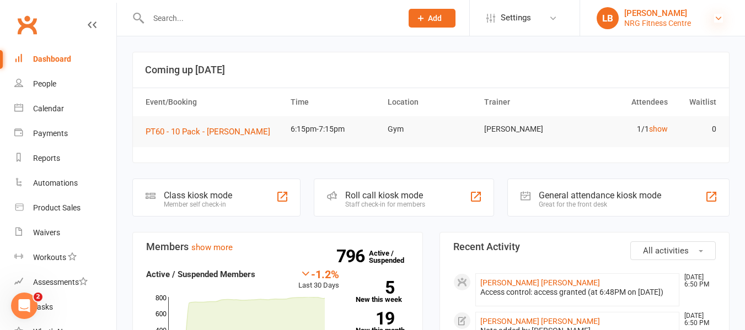
click at [719, 17] on icon at bounding box center [718, 18] width 9 height 9
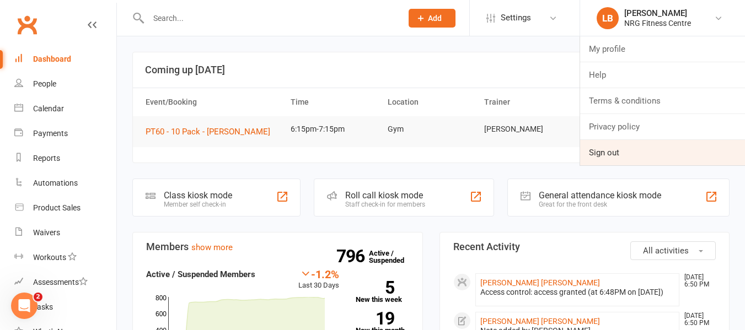
click at [619, 154] on link "Sign out" at bounding box center [662, 152] width 165 height 25
